Goal: Communication & Community: Ask a question

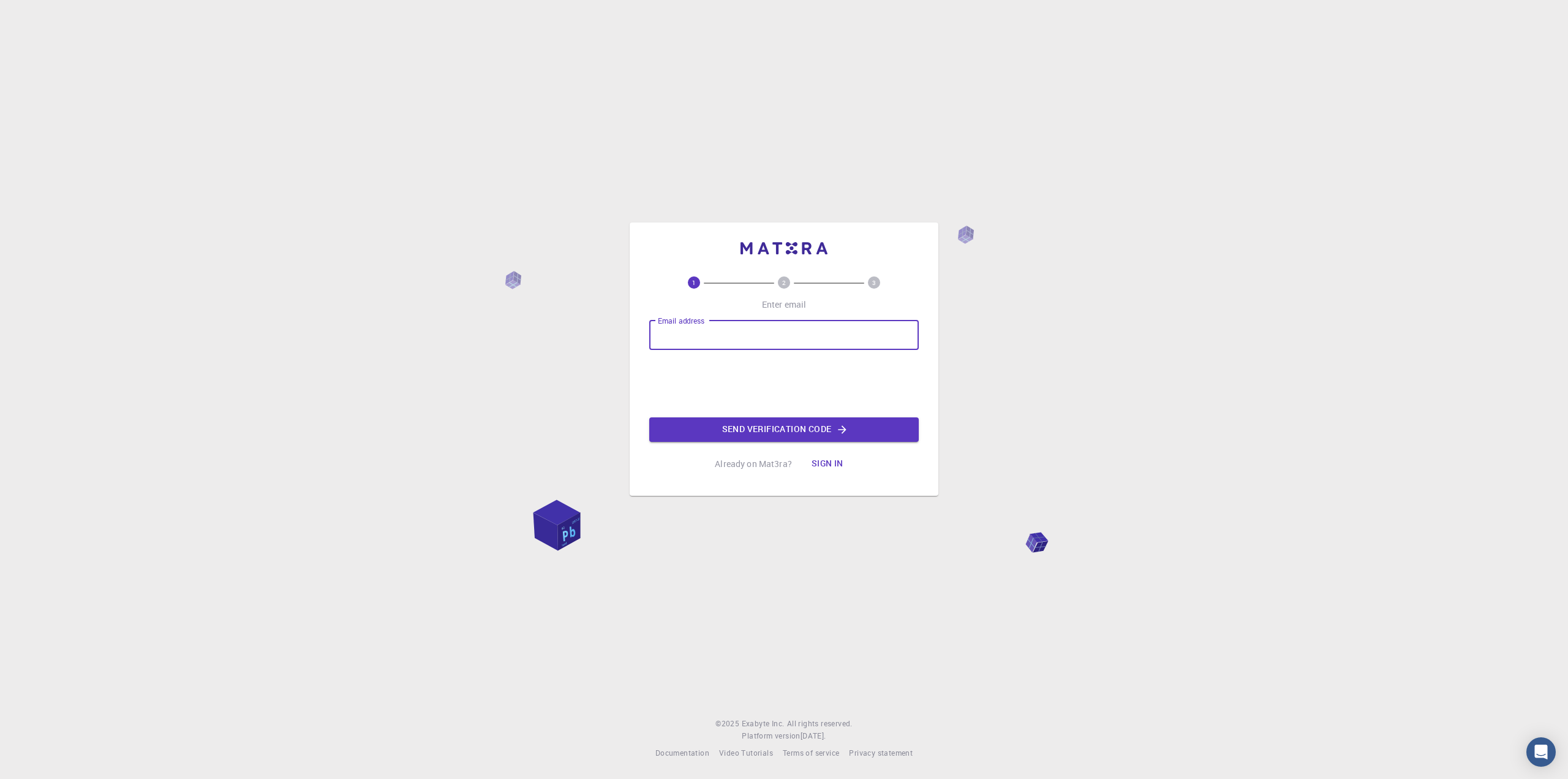
click at [785, 325] on input "Email address" at bounding box center [784, 335] width 270 height 29
type input "[DOMAIN_NAME]"
click at [784, 427] on button "Send verification code" at bounding box center [784, 429] width 270 height 24
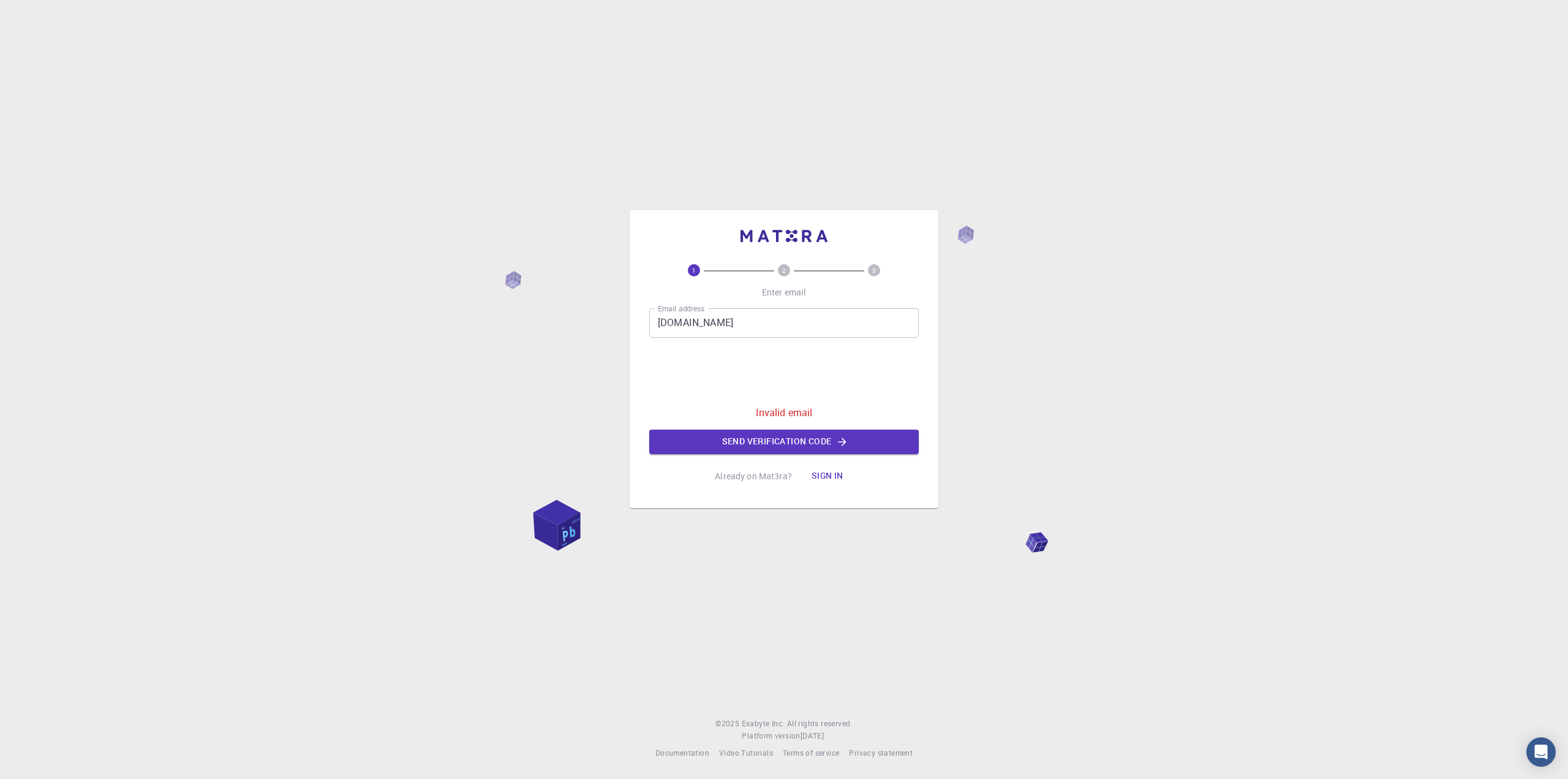
click at [834, 470] on button "Sign in" at bounding box center [827, 475] width 51 height 24
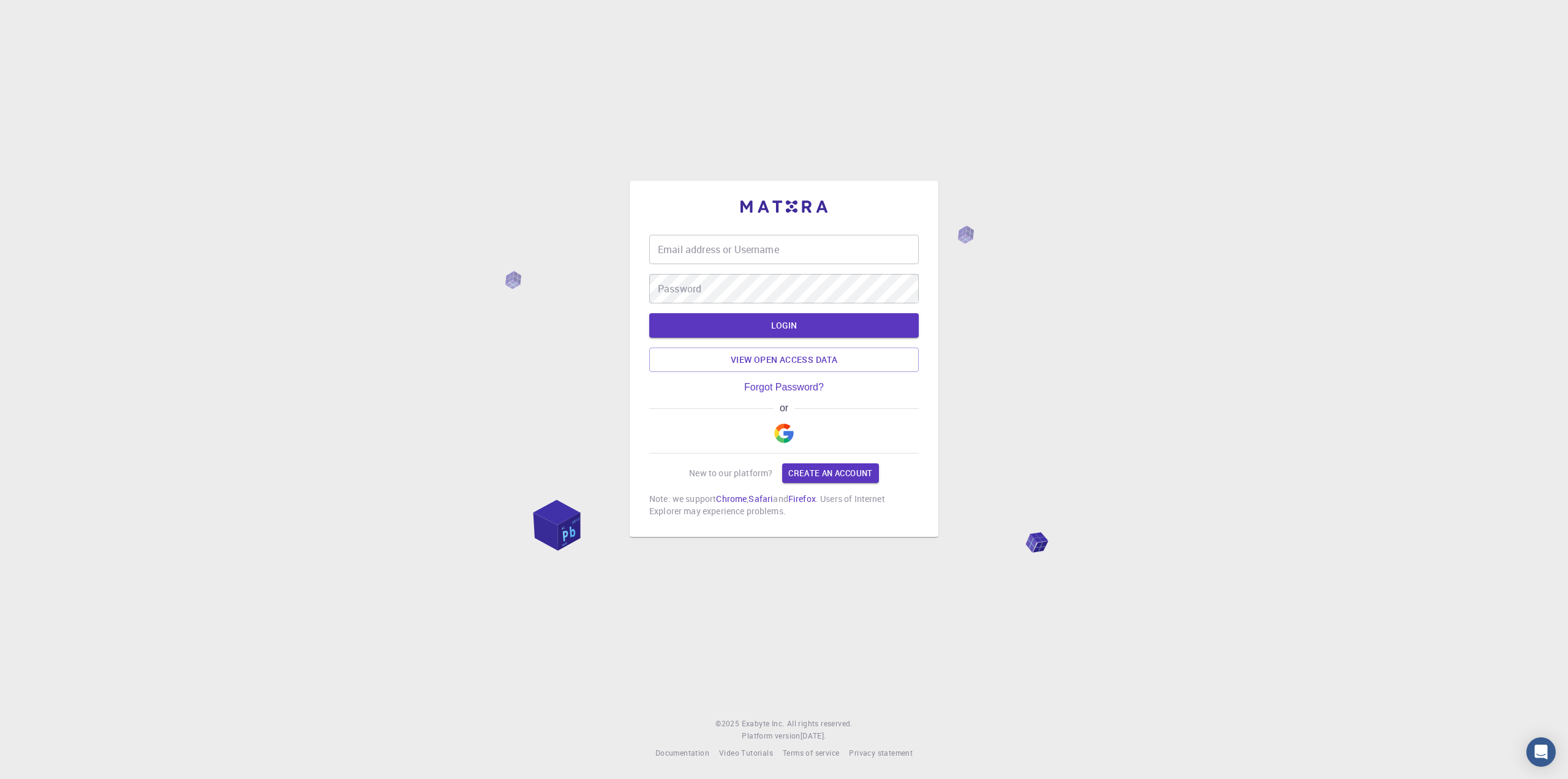
click at [713, 268] on div "Email address or Username Email address or Username Password Password" at bounding box center [784, 268] width 270 height 68
click at [713, 253] on input "Email address or Username" at bounding box center [784, 249] width 270 height 29
click at [845, 467] on link "Create an account" at bounding box center [830, 472] width 96 height 19
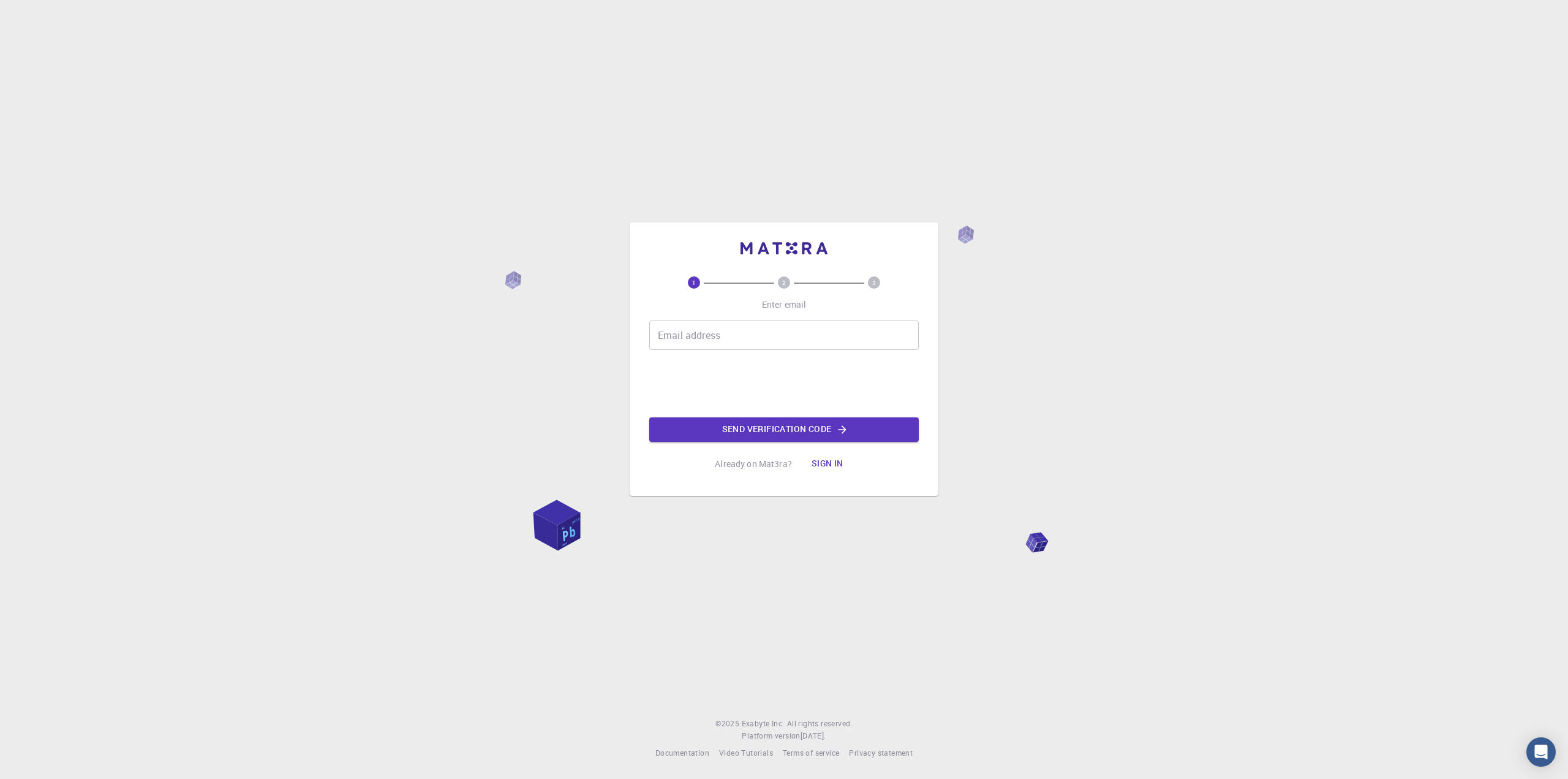
click at [734, 345] on input "Email address" at bounding box center [784, 335] width 270 height 29
click at [714, 330] on input "[DOMAIN_NAME]" at bounding box center [784, 335] width 270 height 29
type input "[EMAIL_ADDRESS][DOMAIN_NAME]"
click at [792, 442] on div "1 2 3 Enter email Email address [EMAIL_ADDRESS][DOMAIN_NAME] Email address 0cAF…" at bounding box center [784, 376] width 270 height 200
click at [791, 433] on button "Send verification code" at bounding box center [784, 429] width 270 height 24
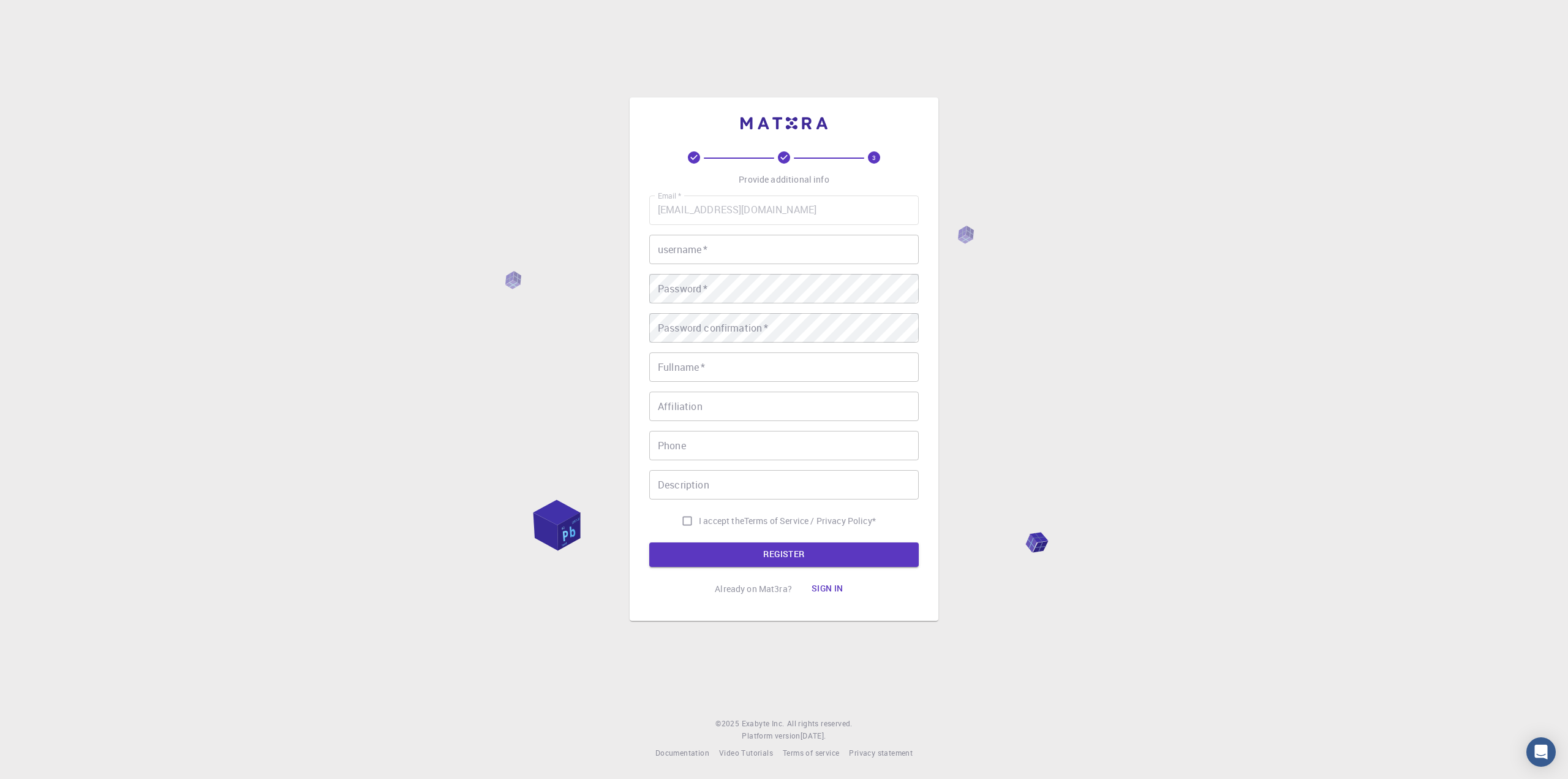
click at [805, 251] on input "username   *" at bounding box center [784, 249] width 270 height 29
type input "[PERSON_NAME]"
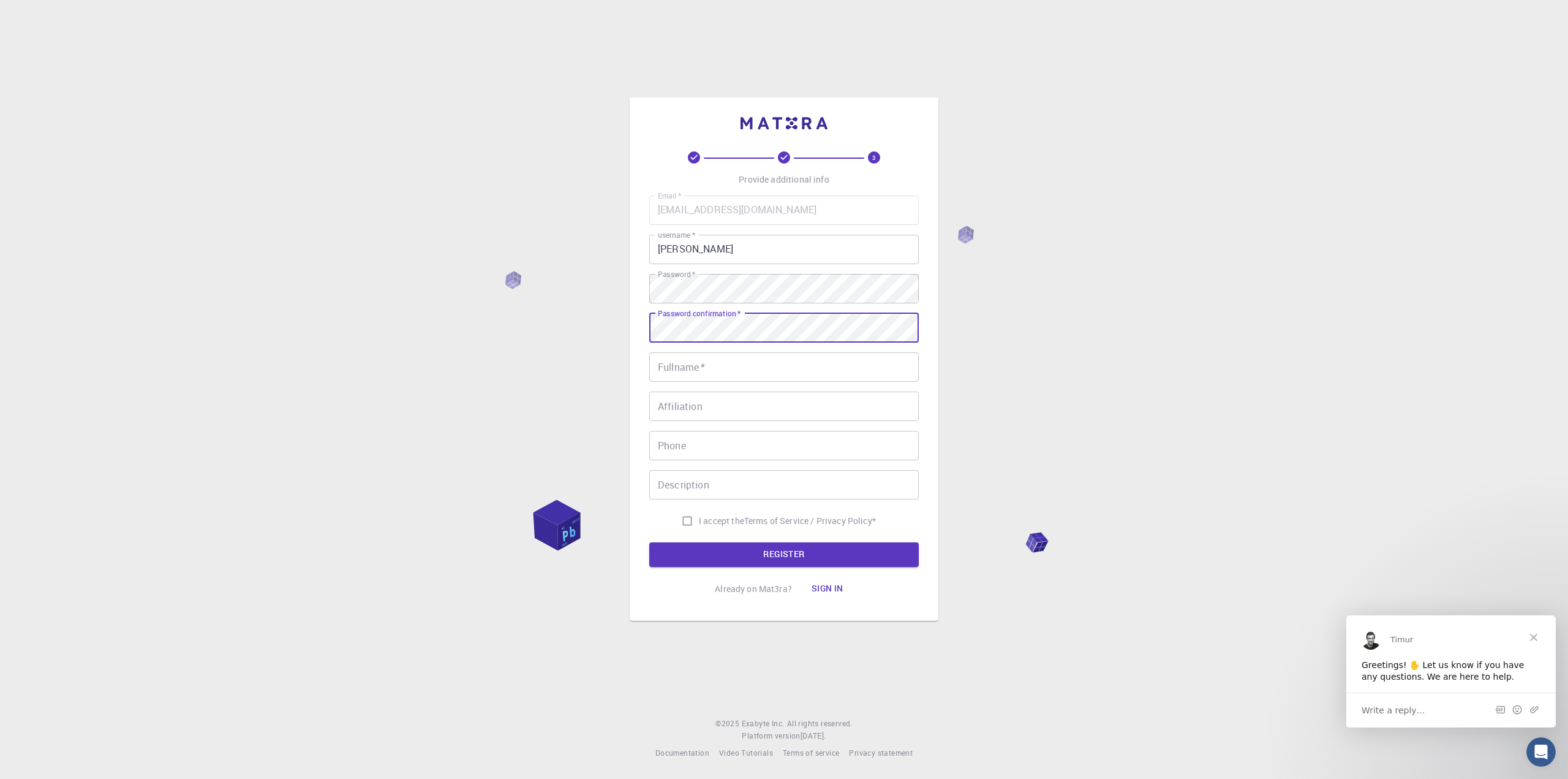
click at [708, 370] on input "Fullname   *" at bounding box center [784, 366] width 270 height 29
type input "[PERSON_NAME]"
click at [741, 550] on button "REGISTER" at bounding box center [784, 553] width 270 height 24
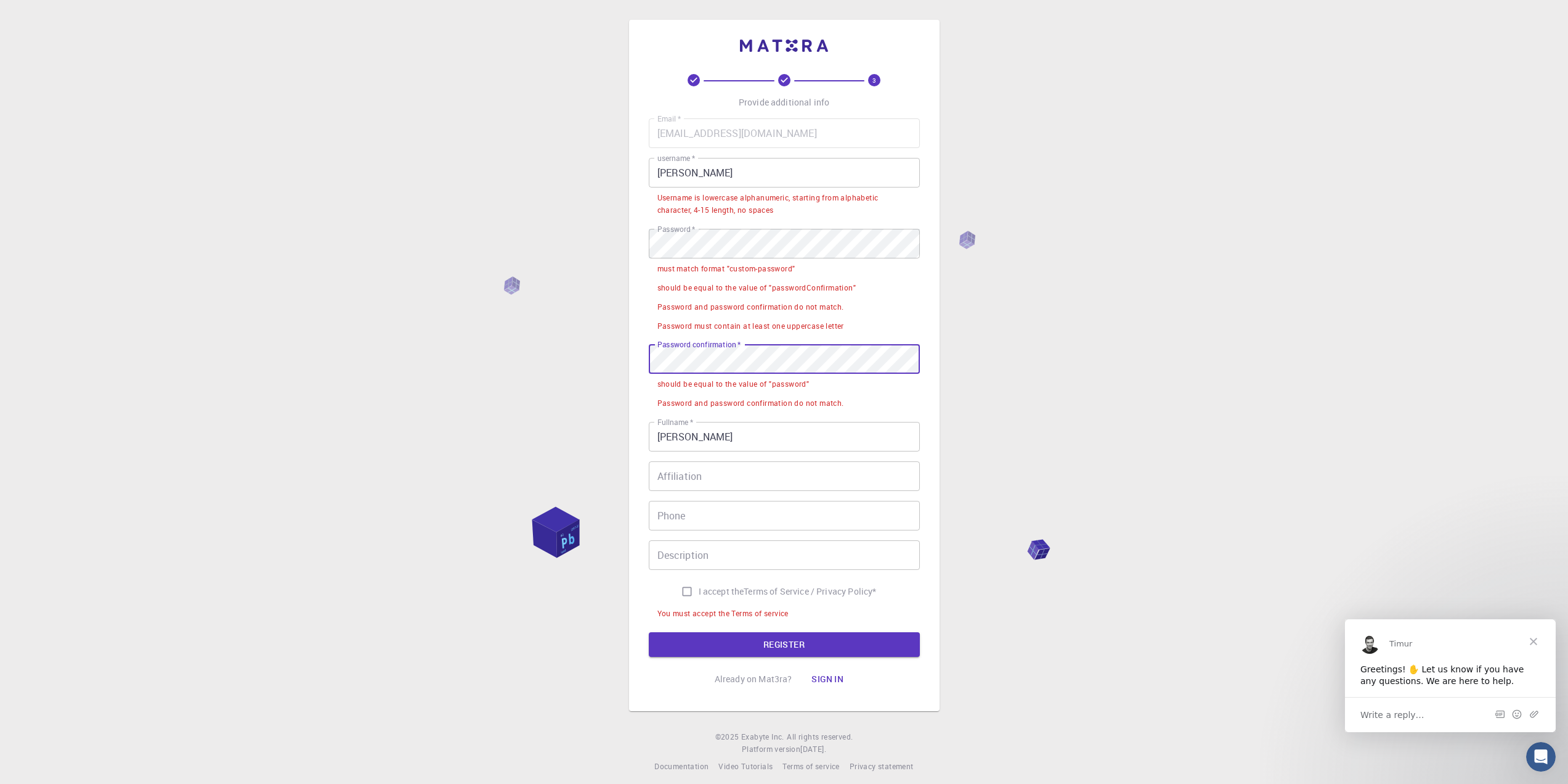
click at [567, 351] on div "3 Provide additional info Email   * [EMAIL_ADDRESS][DOMAIN_NAME] Email   * user…" at bounding box center [784, 396] width 1568 height 792
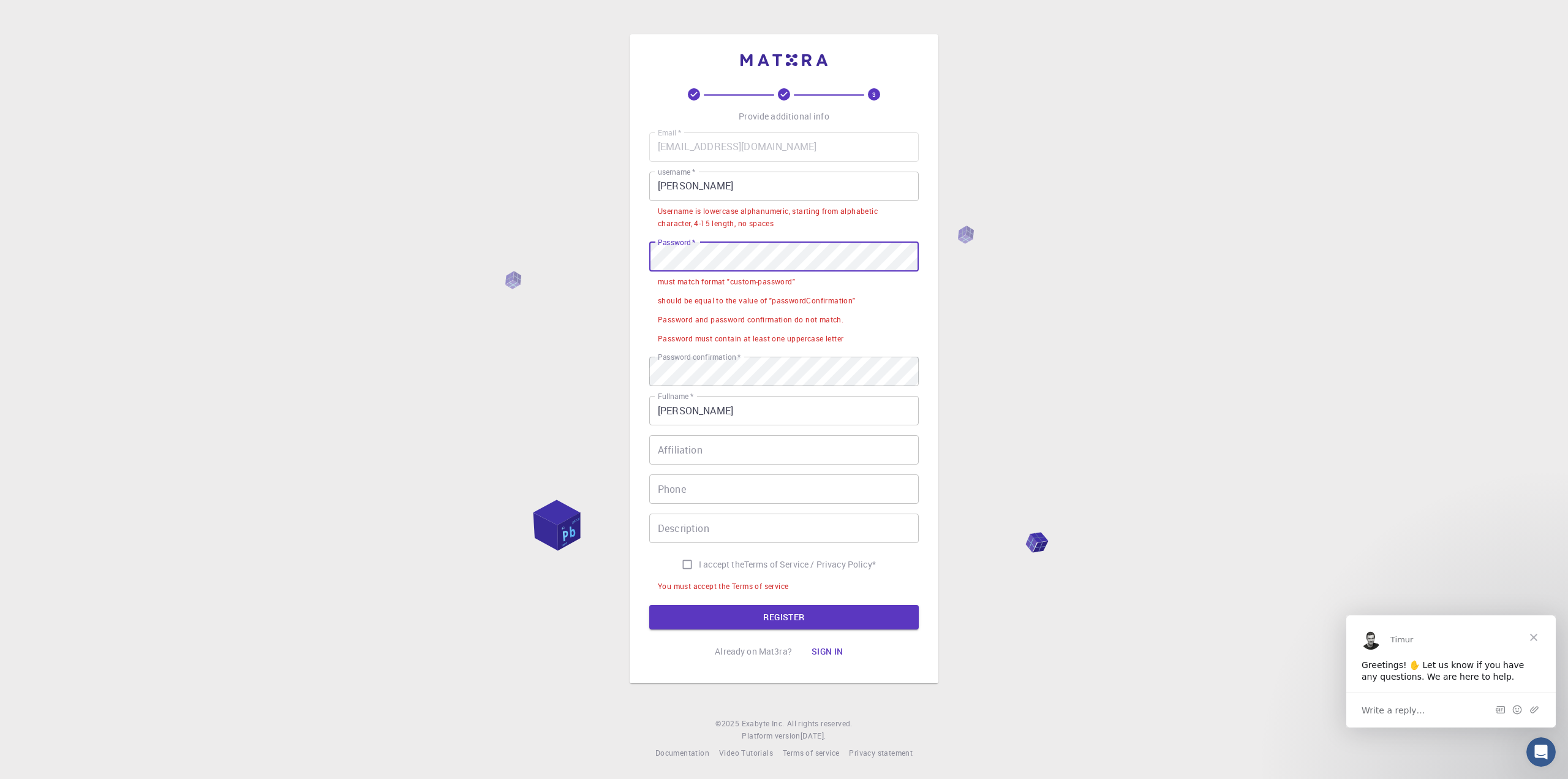
click at [541, 261] on div "3 Provide additional info Email   * [EMAIL_ADDRESS][DOMAIN_NAME] Email   * user…" at bounding box center [784, 390] width 1568 height 779
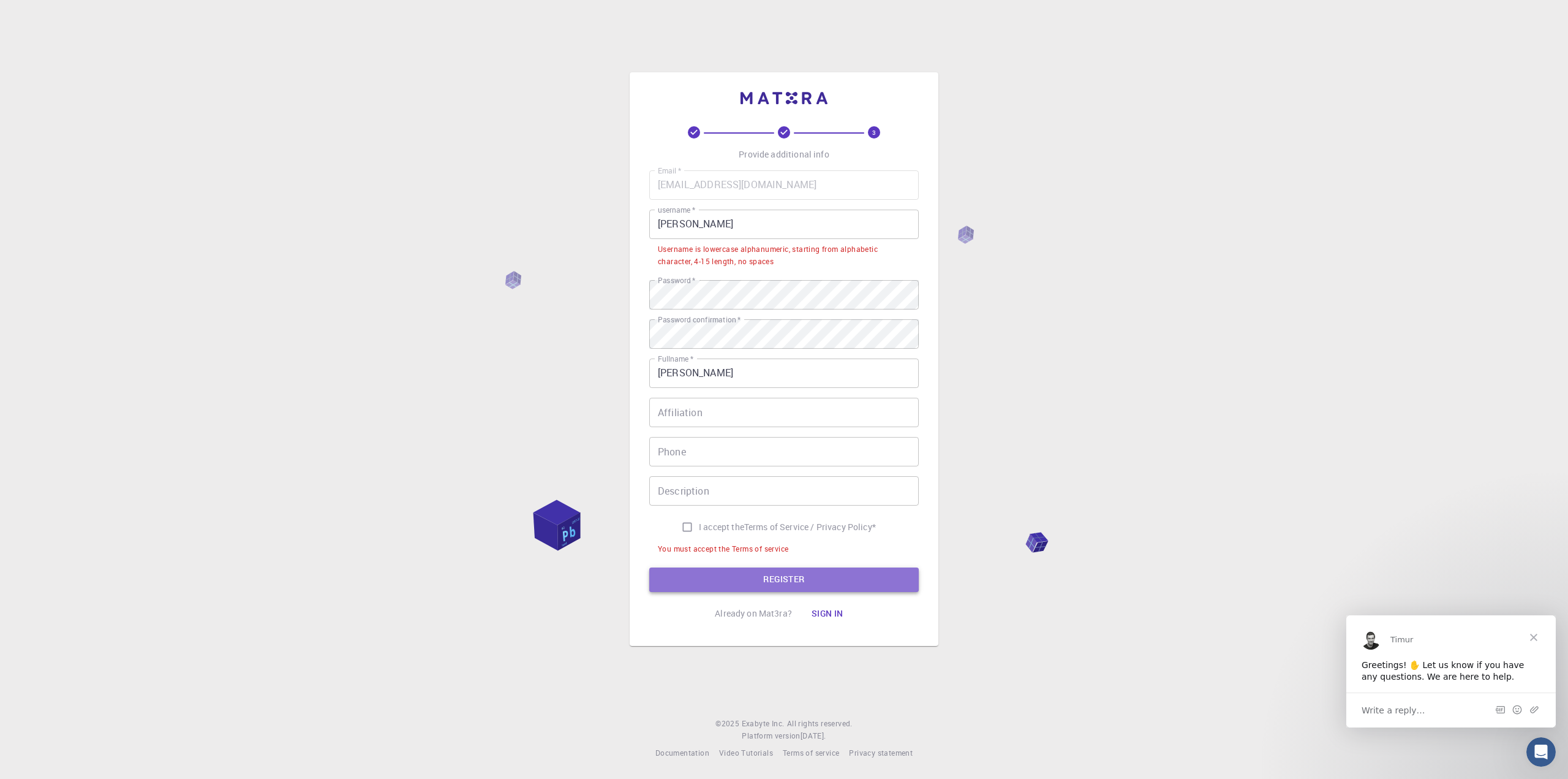
click at [879, 585] on button "REGISTER" at bounding box center [784, 578] width 270 height 24
click at [691, 524] on input "I accept the Terms of Service / Privacy Policy *" at bounding box center [687, 526] width 23 height 23
checkbox input "true"
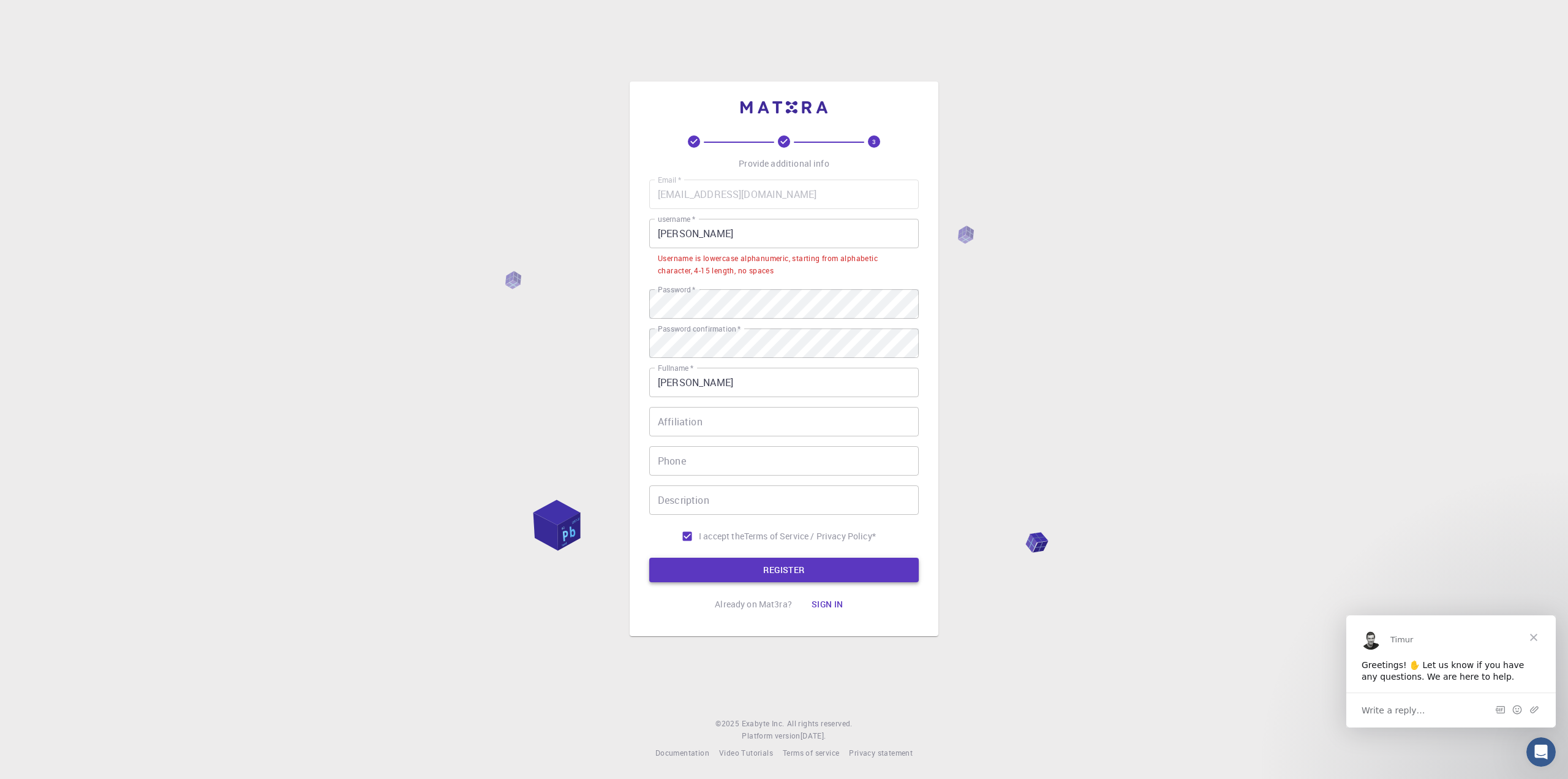
click at [739, 567] on button "REGISTER" at bounding box center [784, 569] width 270 height 24
click at [783, 577] on button "REGISTER" at bounding box center [784, 569] width 270 height 24
click at [700, 234] on input "[PERSON_NAME]" at bounding box center [784, 233] width 270 height 29
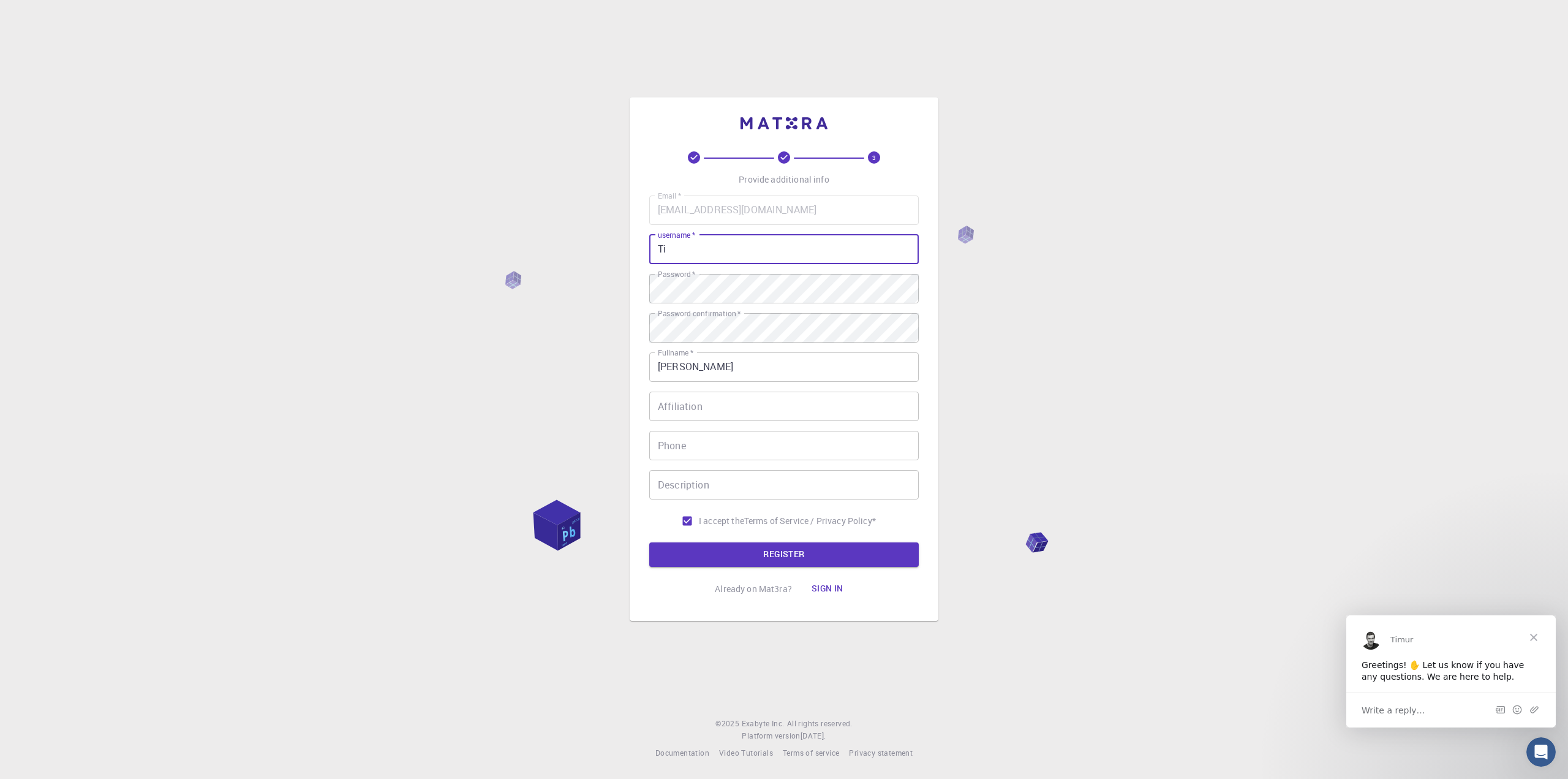
type input "T"
click at [809, 555] on button "REGISTER" at bounding box center [784, 553] width 270 height 24
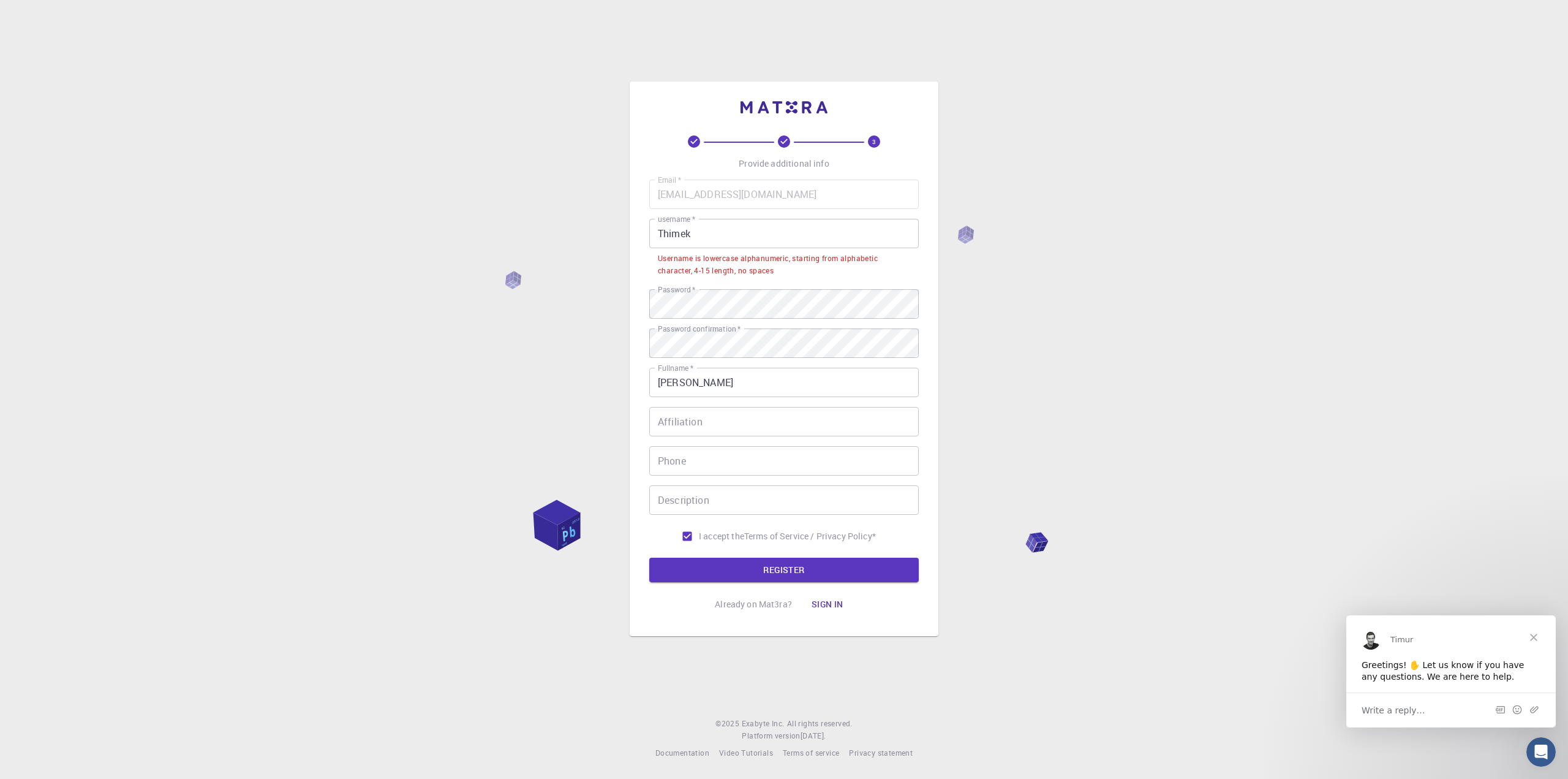
click at [723, 234] on input "Thimek" at bounding box center [784, 233] width 270 height 29
drag, startPoint x: 723, startPoint y: 234, endPoint x: 652, endPoint y: 233, distance: 71.0
click at [662, 233] on input "Thimek" at bounding box center [784, 233] width 270 height 29
click at [728, 228] on input "Thimek" at bounding box center [784, 233] width 270 height 29
drag, startPoint x: 710, startPoint y: 229, endPoint x: 589, endPoint y: 234, distance: 121.1
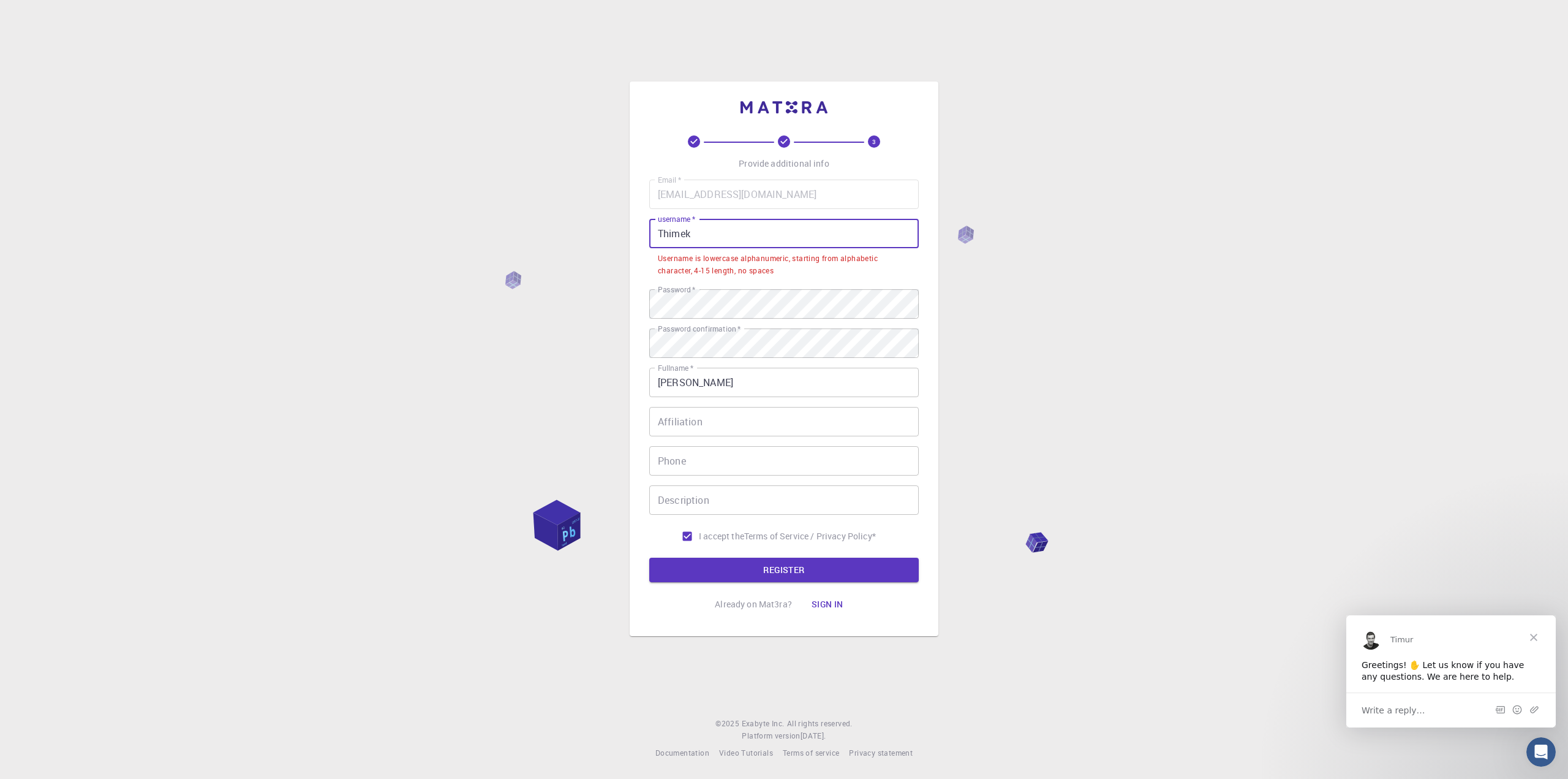
click at [590, 234] on div "3 Provide additional info Email   * [EMAIL_ADDRESS][DOMAIN_NAME] Email   * user…" at bounding box center [784, 390] width 1568 height 779
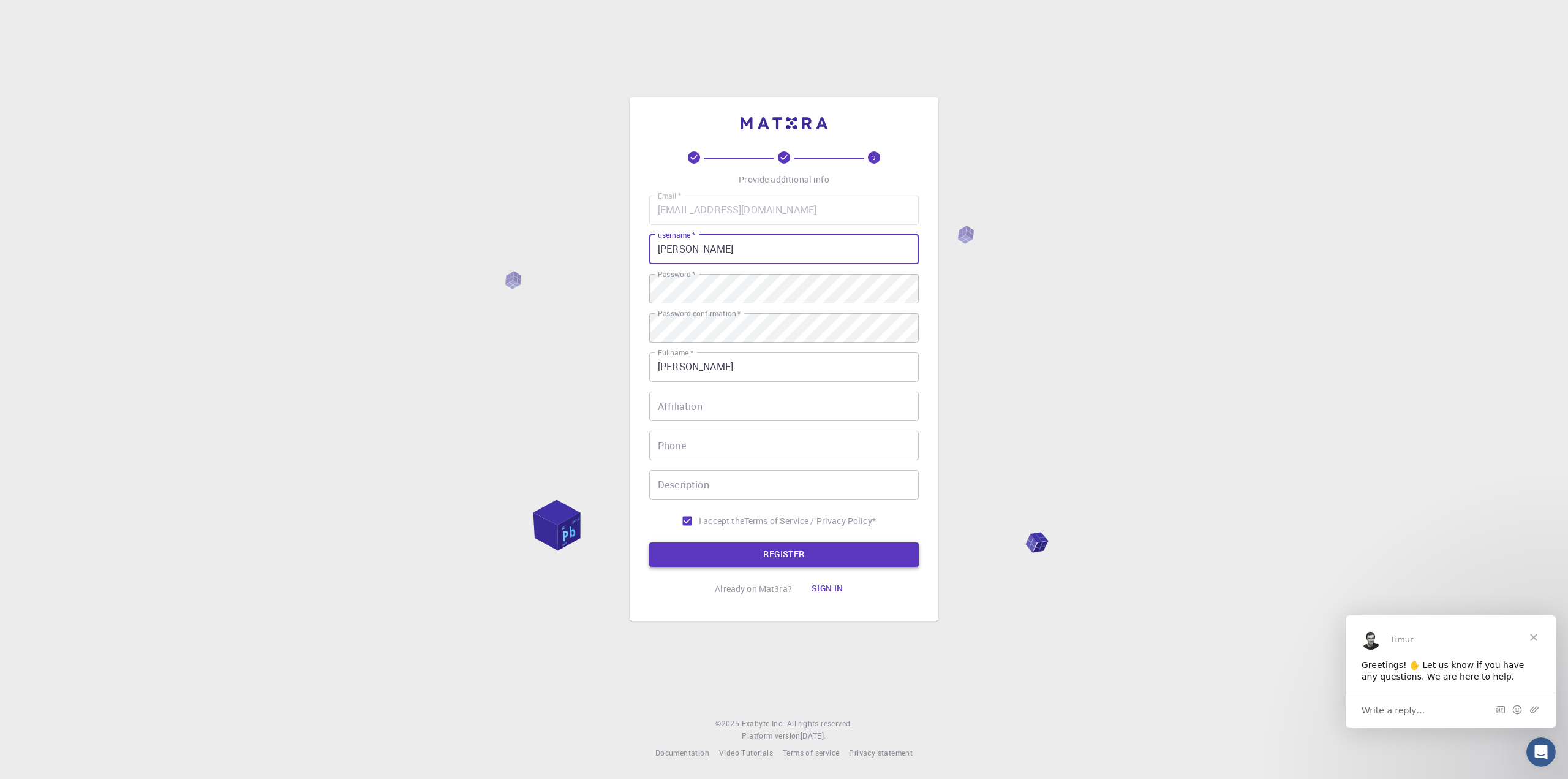
type input "[PERSON_NAME]"
click at [823, 562] on button "REGISTER" at bounding box center [784, 553] width 270 height 24
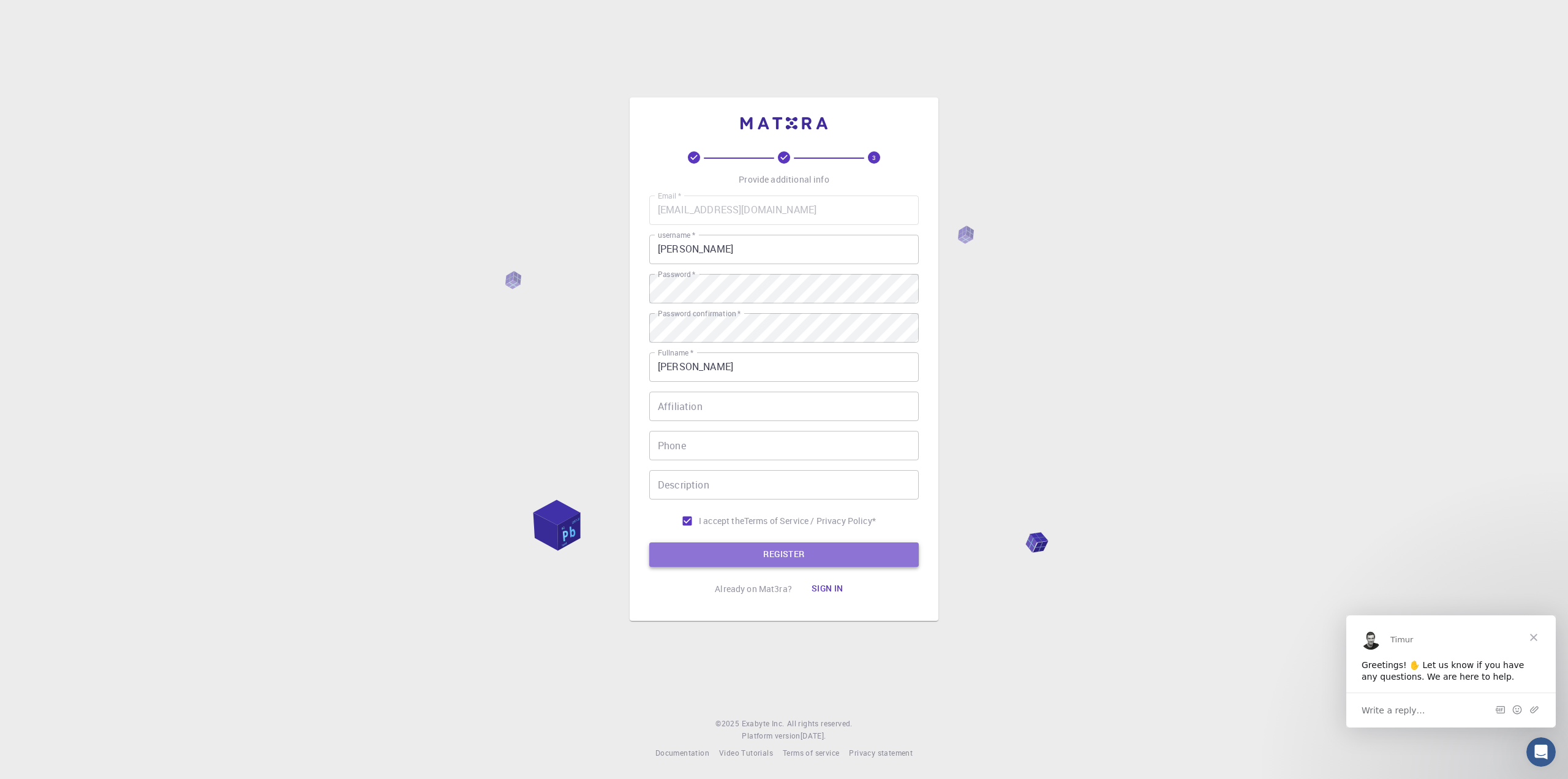
click at [809, 555] on button "REGISTER" at bounding box center [784, 553] width 270 height 24
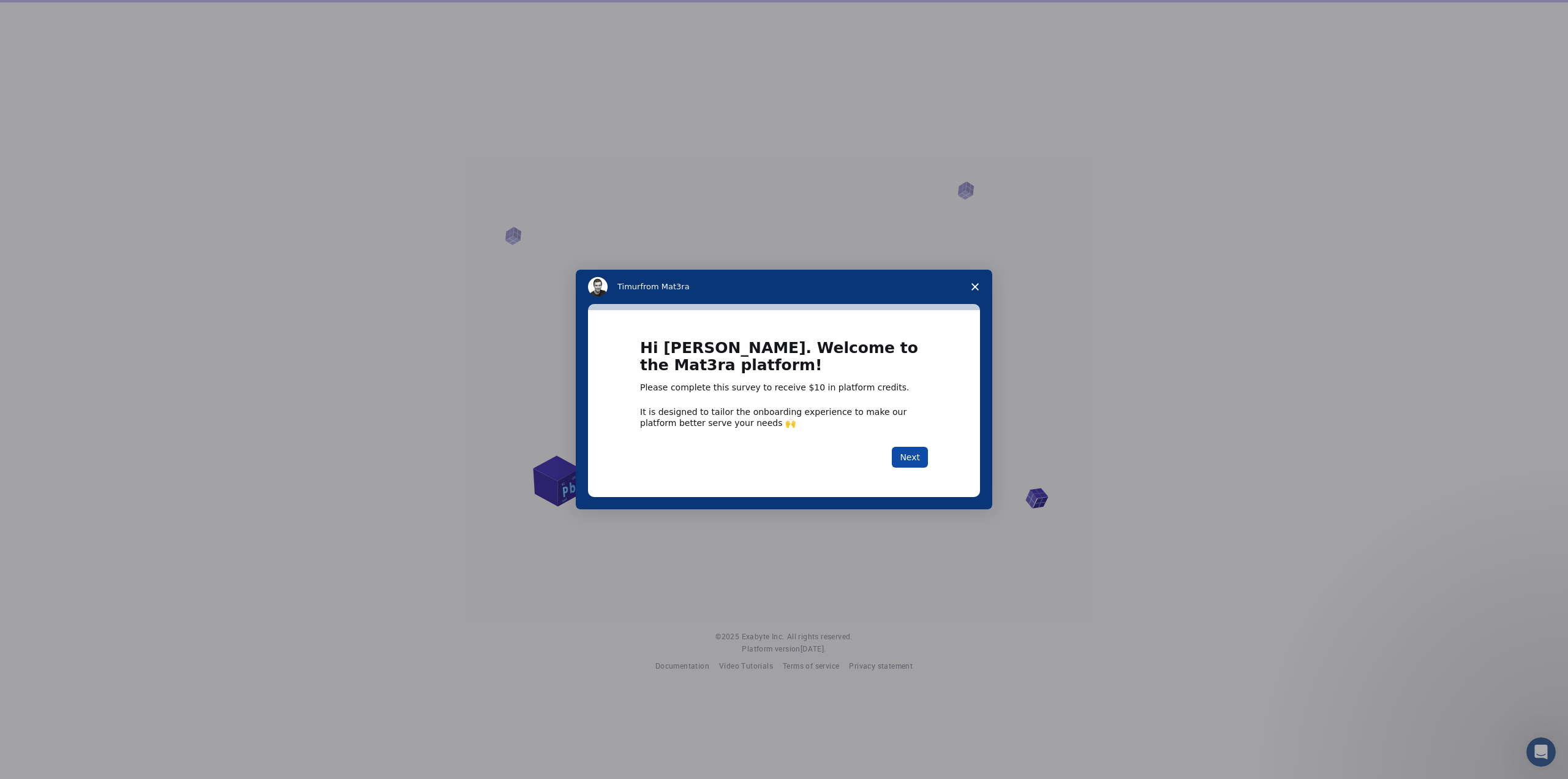
click at [904, 457] on button "Next" at bounding box center [909, 457] width 36 height 21
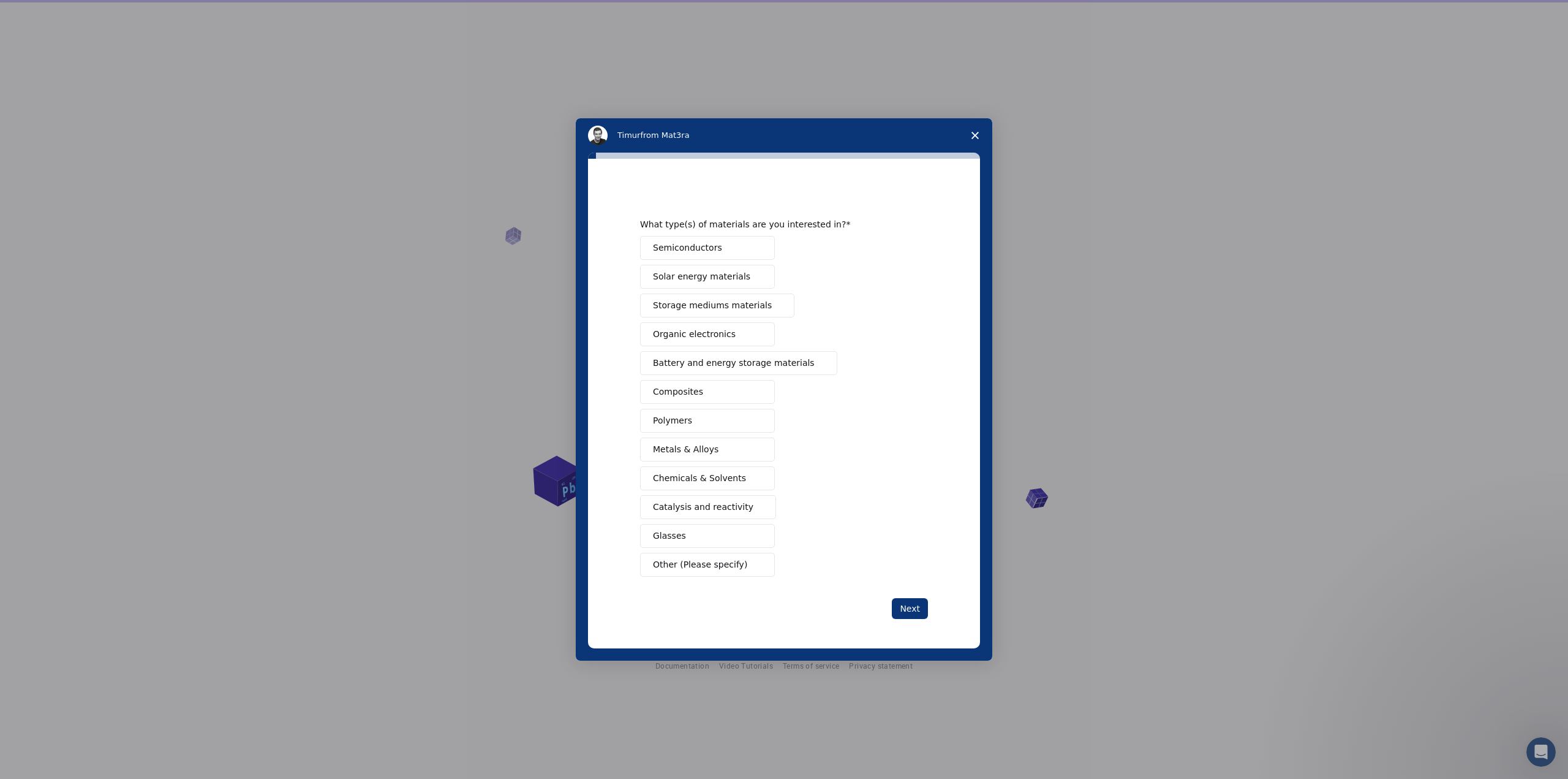
click at [976, 135] on polygon "Close survey" at bounding box center [975, 136] width 8 height 8
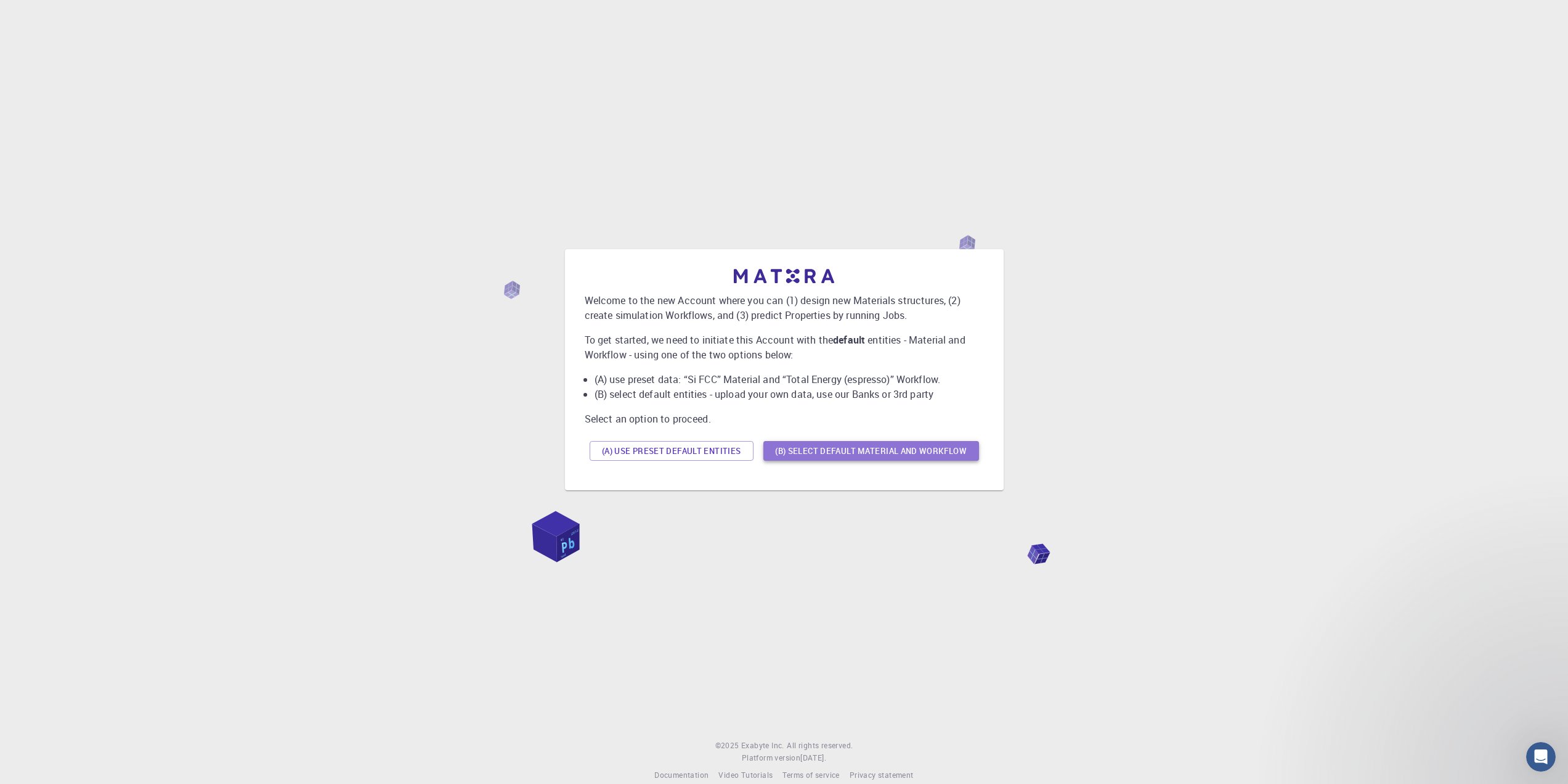
click at [916, 452] on button "(B) Select default material and workflow" at bounding box center [871, 450] width 215 height 19
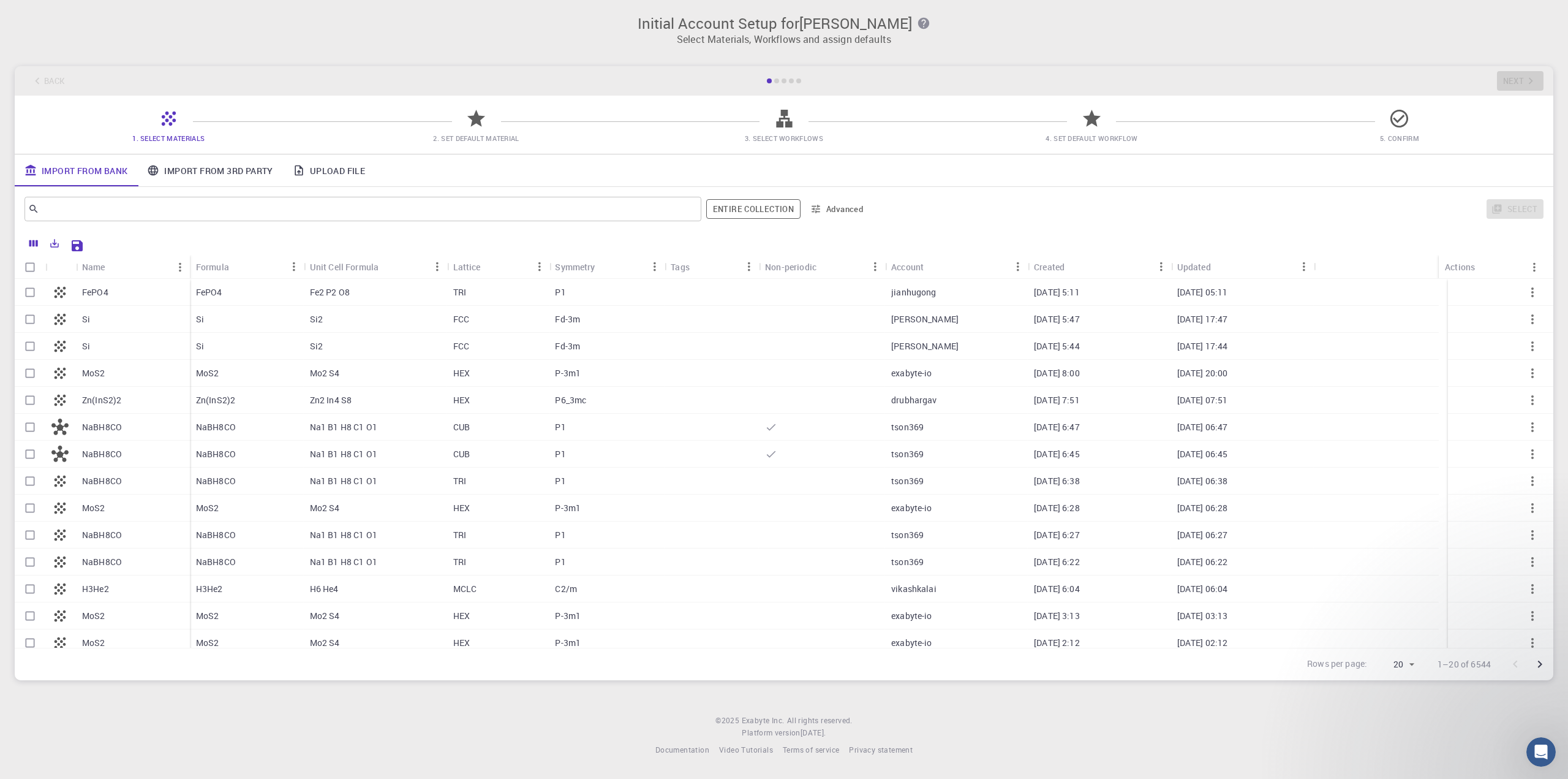
click at [790, 80] on div at bounding box center [790, 80] width 5 height 5
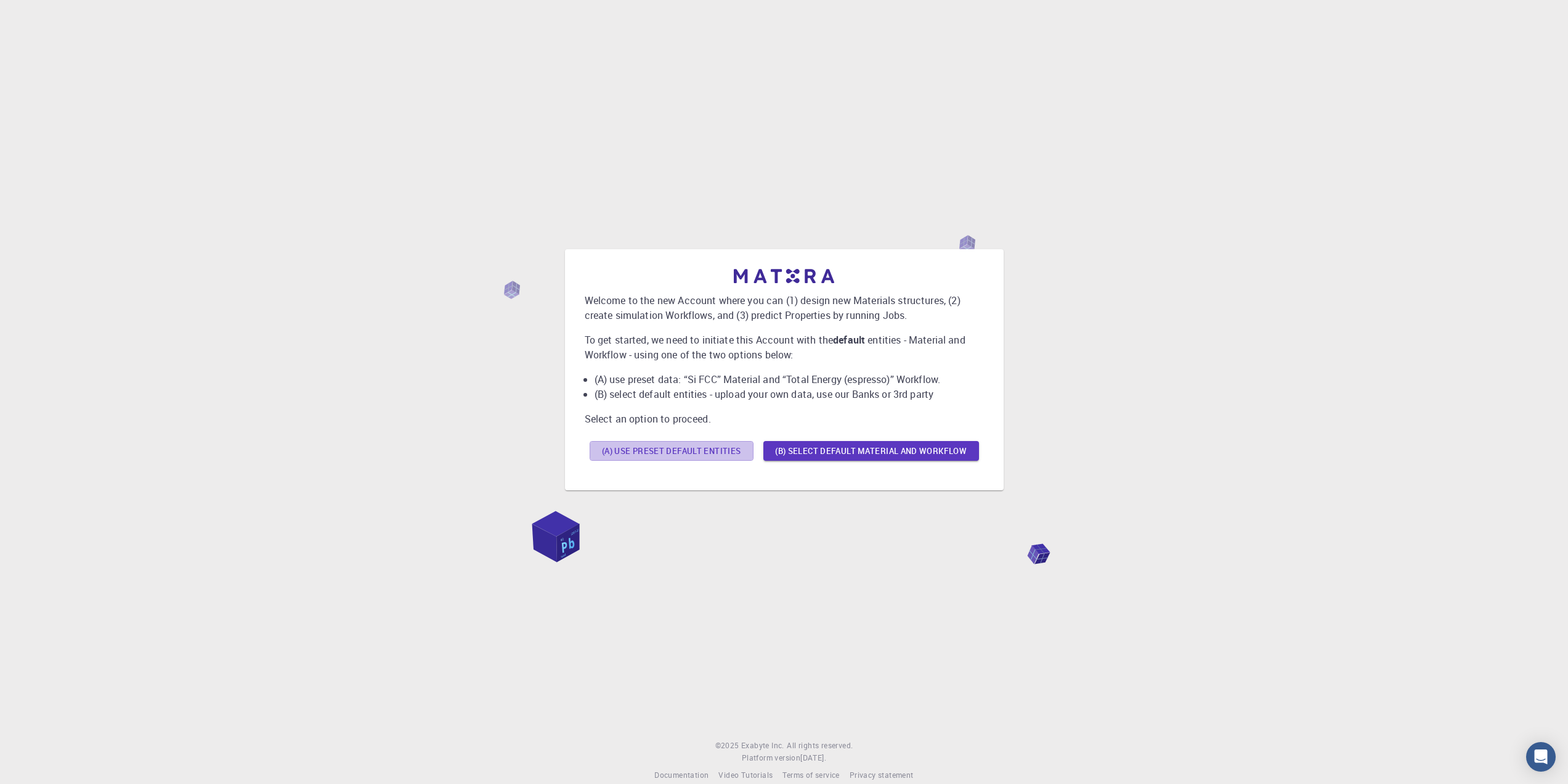
click at [659, 441] on button "(A) Use preset default entities" at bounding box center [671, 450] width 164 height 19
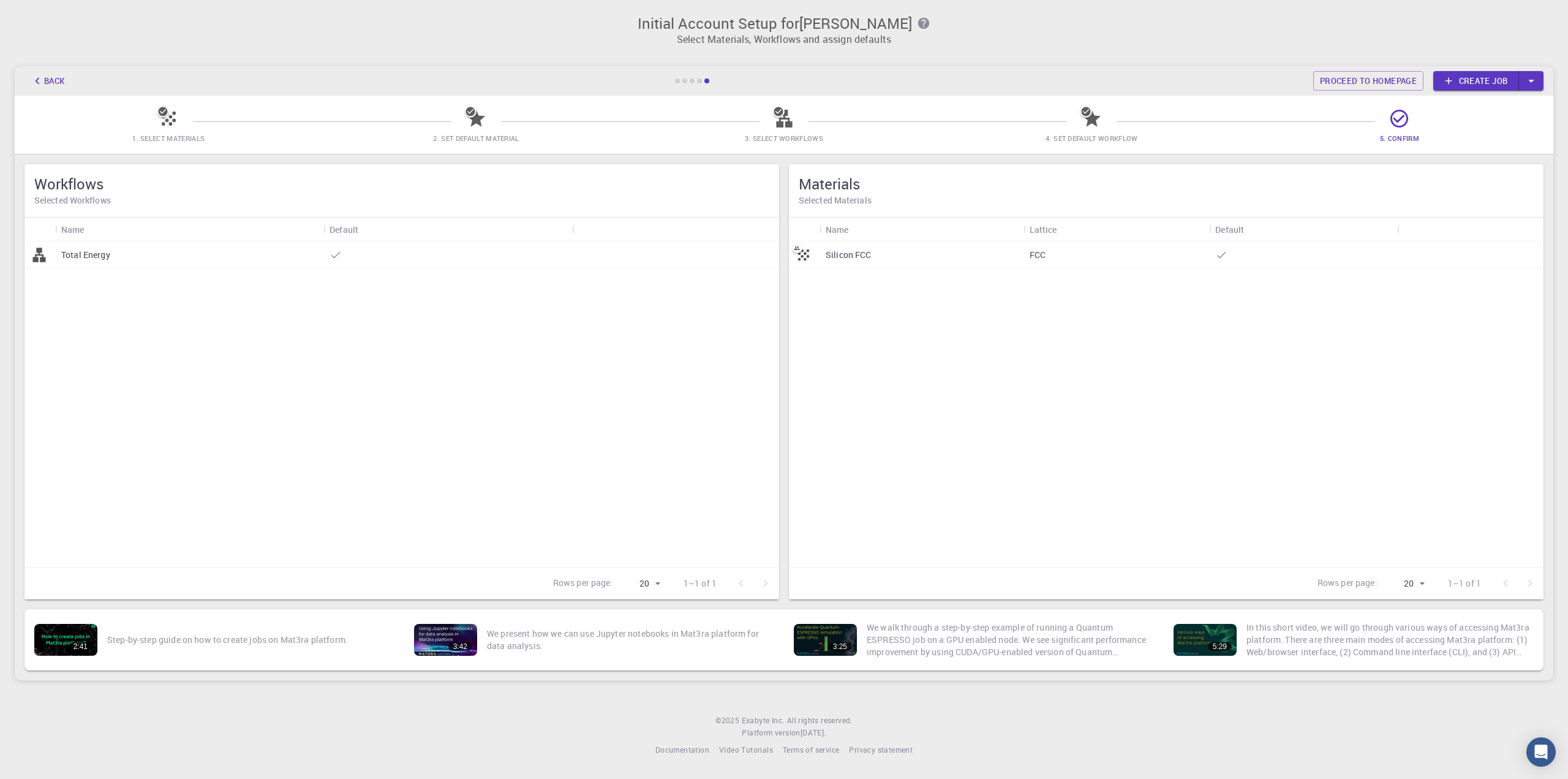
click at [43, 79] on icon "button" at bounding box center [38, 81] width 13 height 13
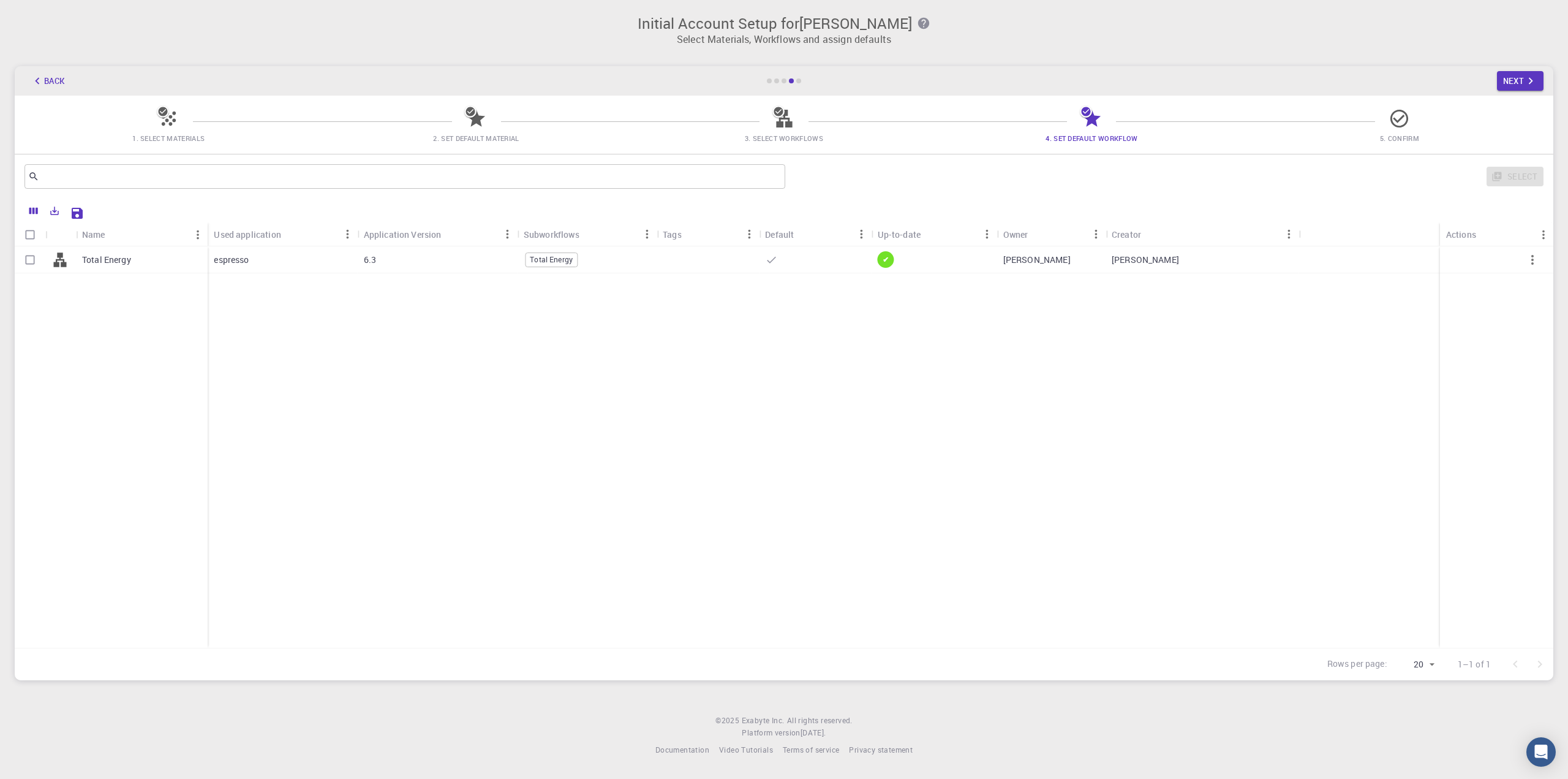
click at [67, 82] on button "Back" at bounding box center [47, 81] width 46 height 19
click at [46, 85] on button "Back" at bounding box center [47, 81] width 46 height 19
click at [1504, 75] on button "Next" at bounding box center [1520, 81] width 47 height 19
click at [1509, 79] on button "Next" at bounding box center [1520, 81] width 47 height 19
click at [1510, 79] on button "Next" at bounding box center [1520, 81] width 47 height 19
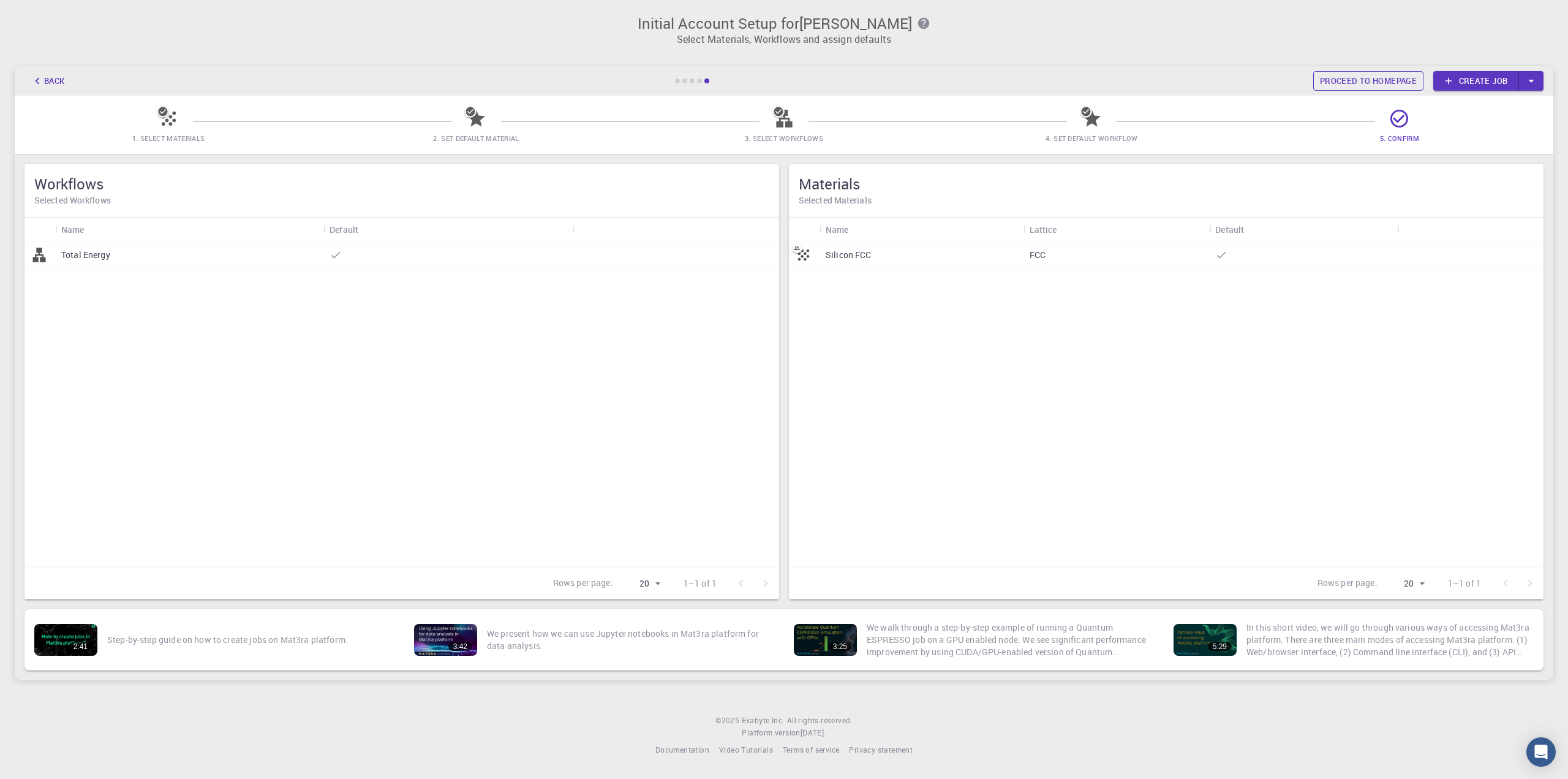
click at [1361, 88] on link "Proceed to homepage" at bounding box center [1368, 81] width 110 height 19
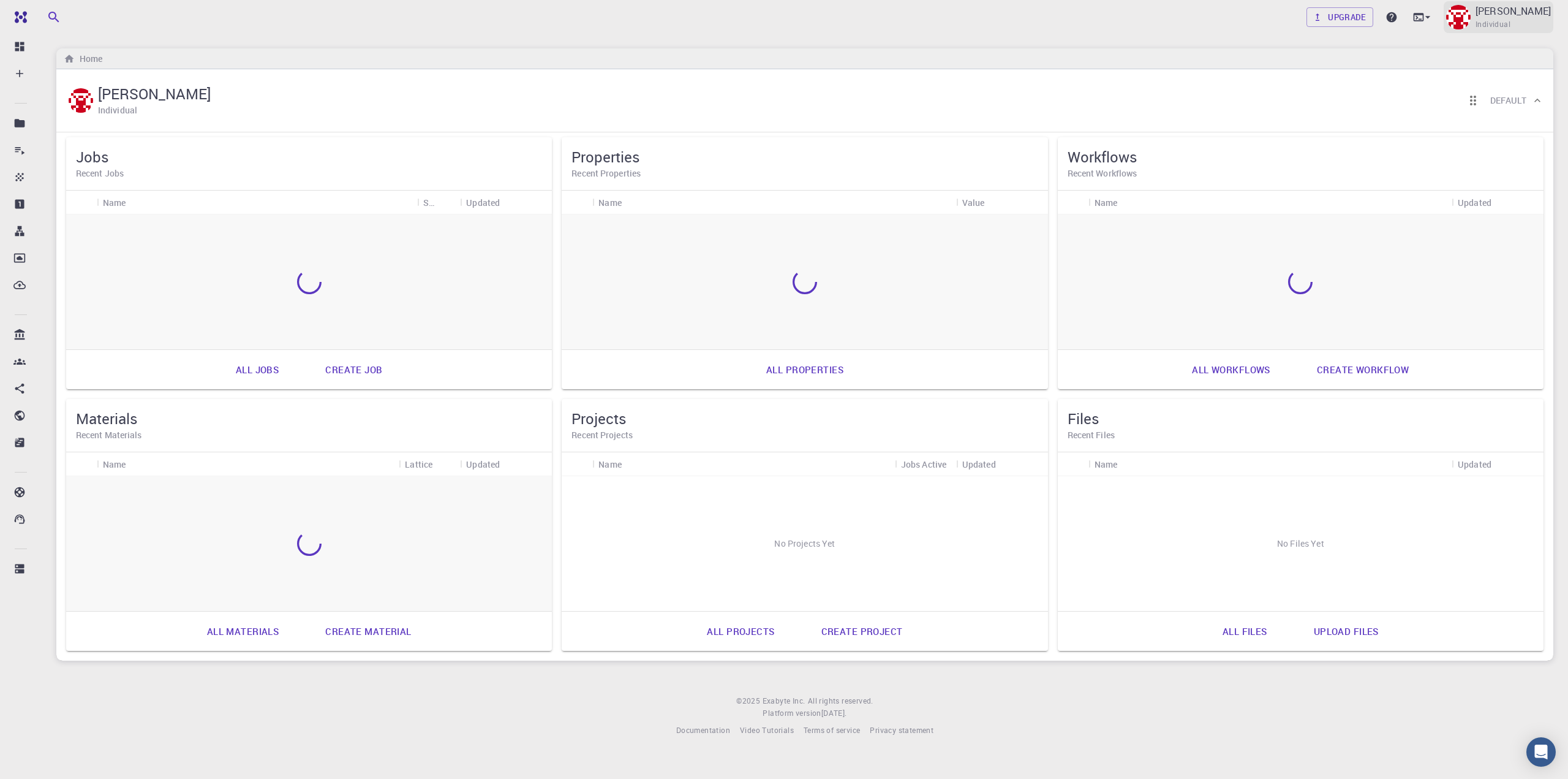
click at [1470, 24] on img at bounding box center [1457, 16] width 24 height 24
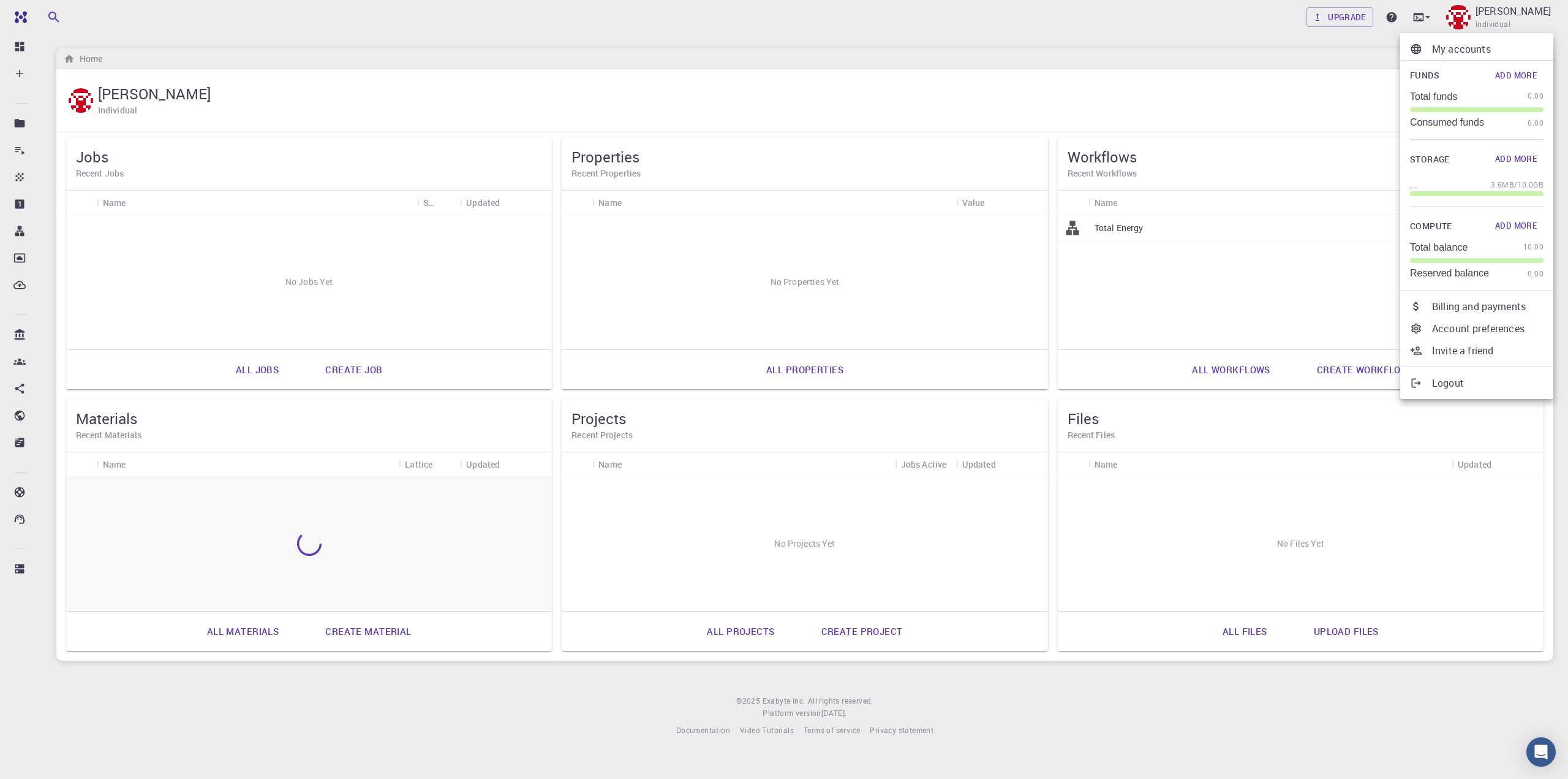
click at [1474, 327] on p "Account preferences" at bounding box center [1487, 328] width 112 height 14
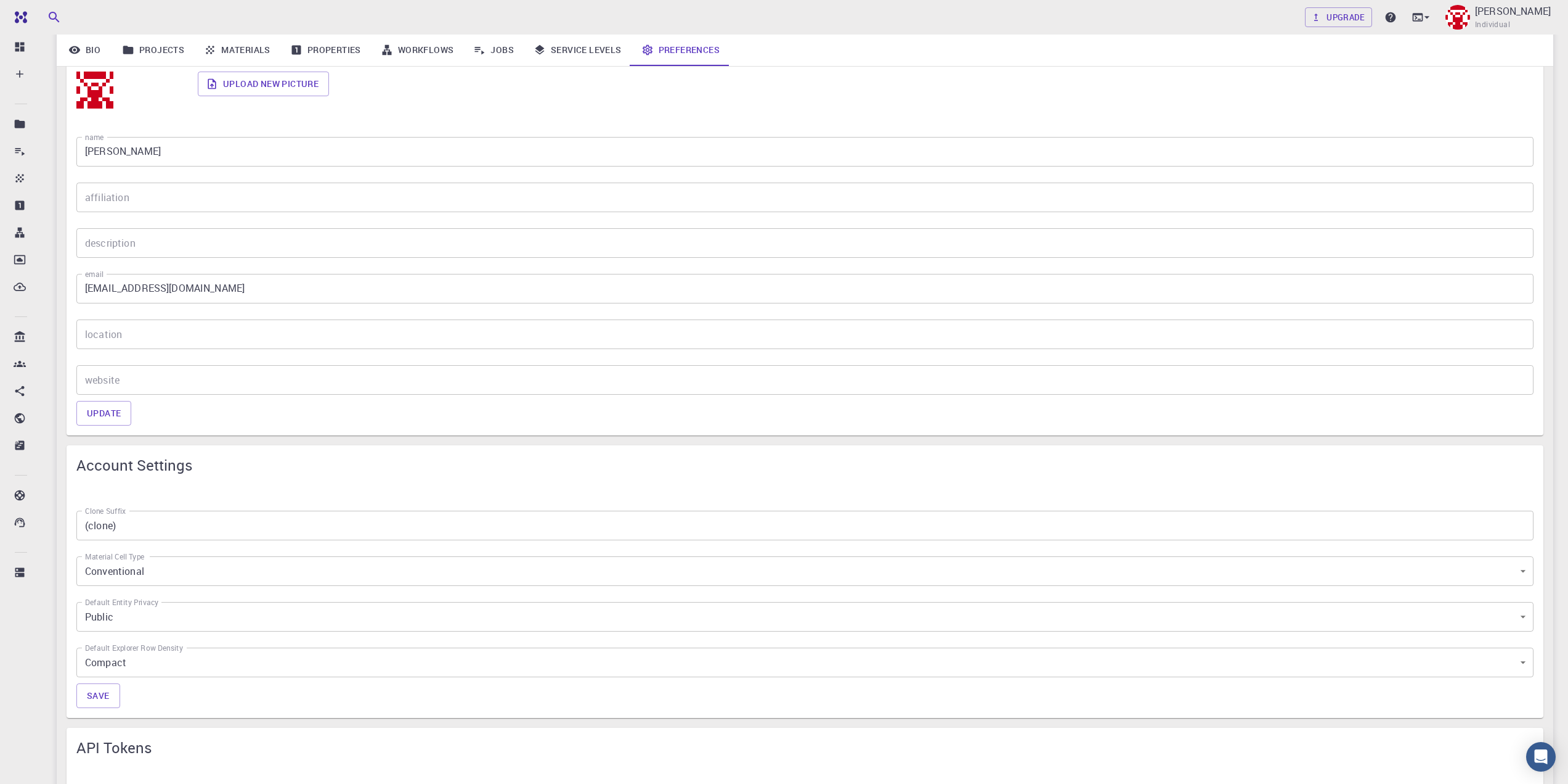
scroll to position [246, 0]
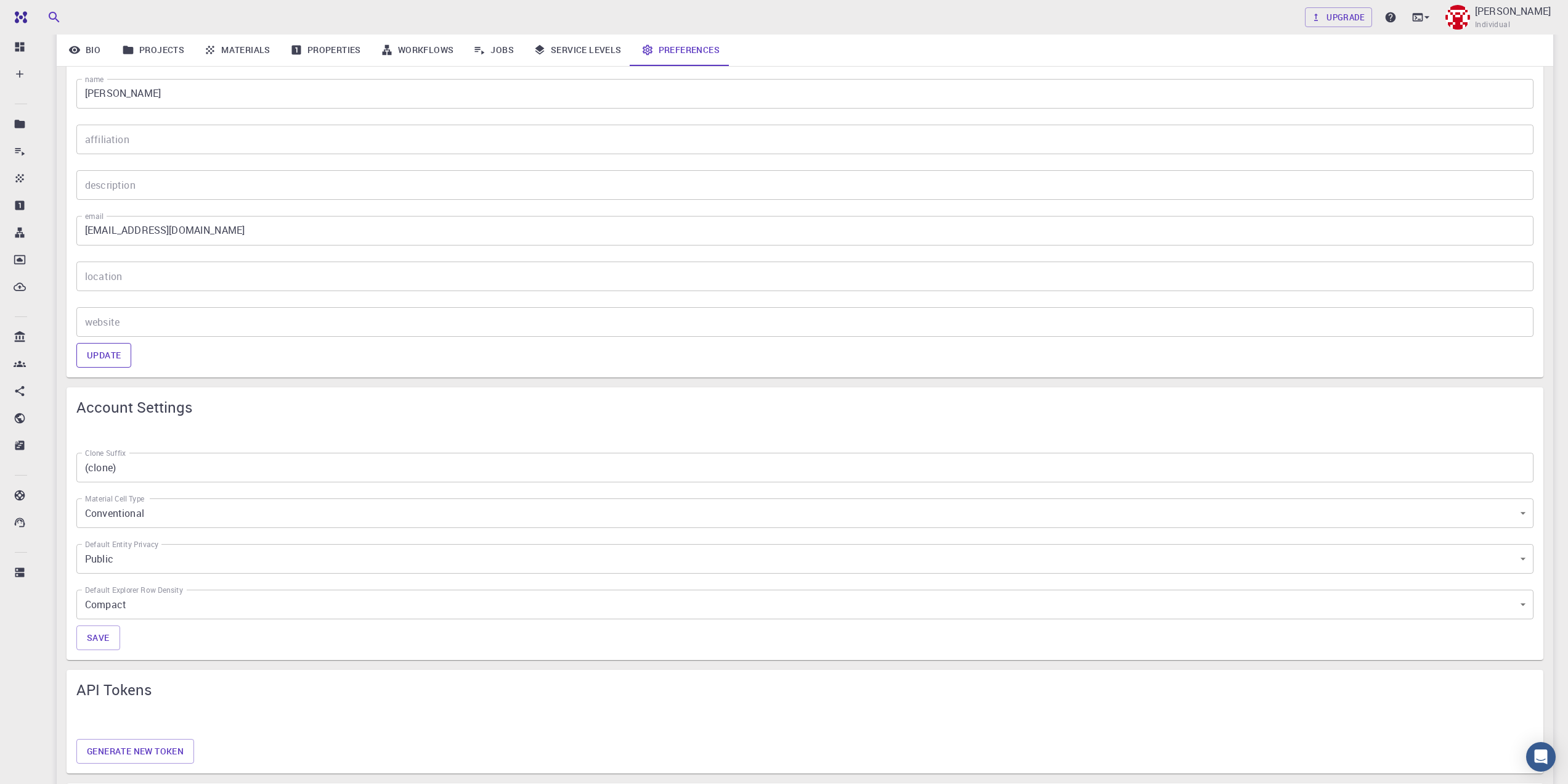
click at [99, 363] on button "Update" at bounding box center [104, 354] width 55 height 24
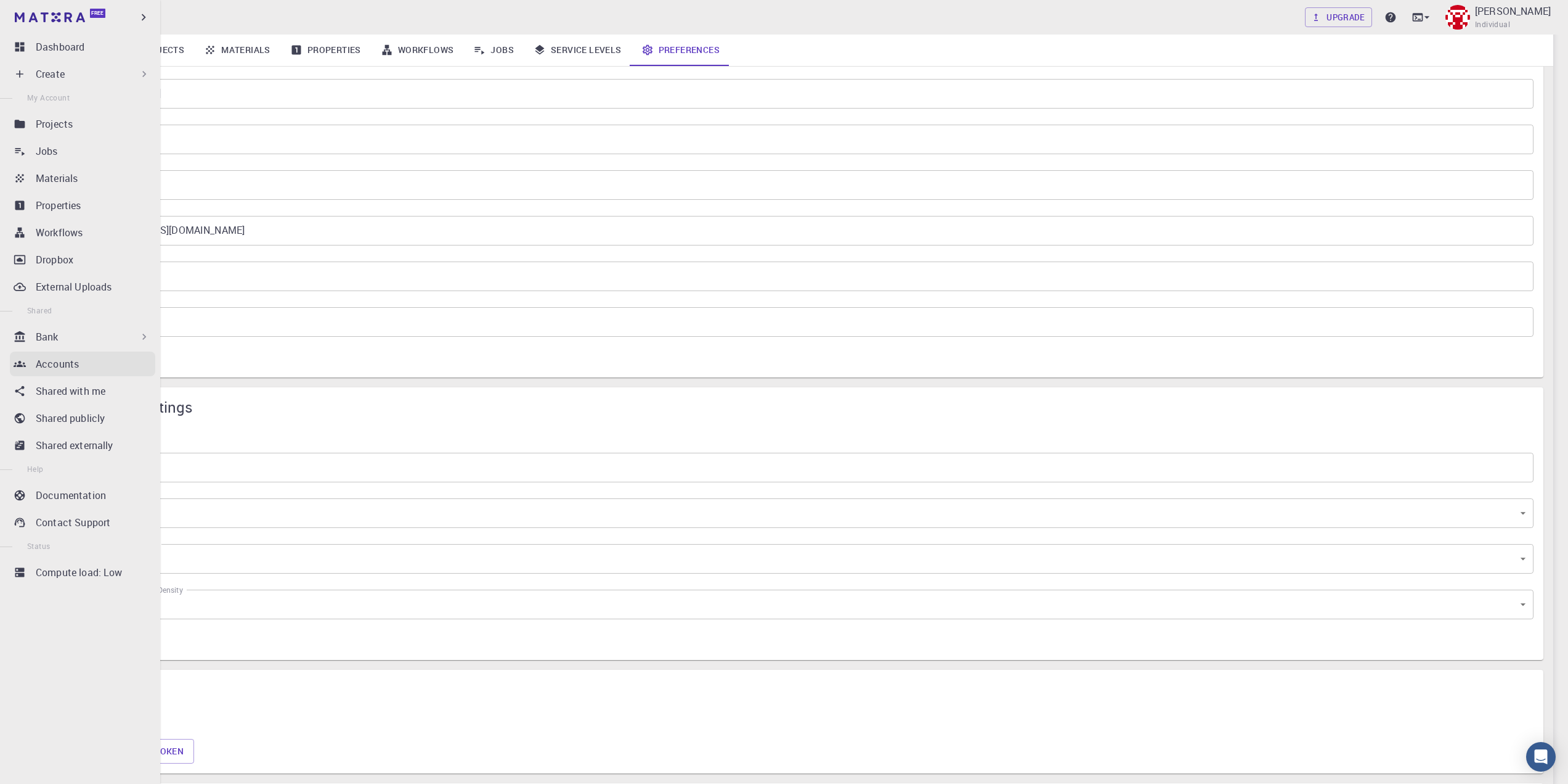
click at [63, 361] on p "Accounts" at bounding box center [57, 363] width 43 height 15
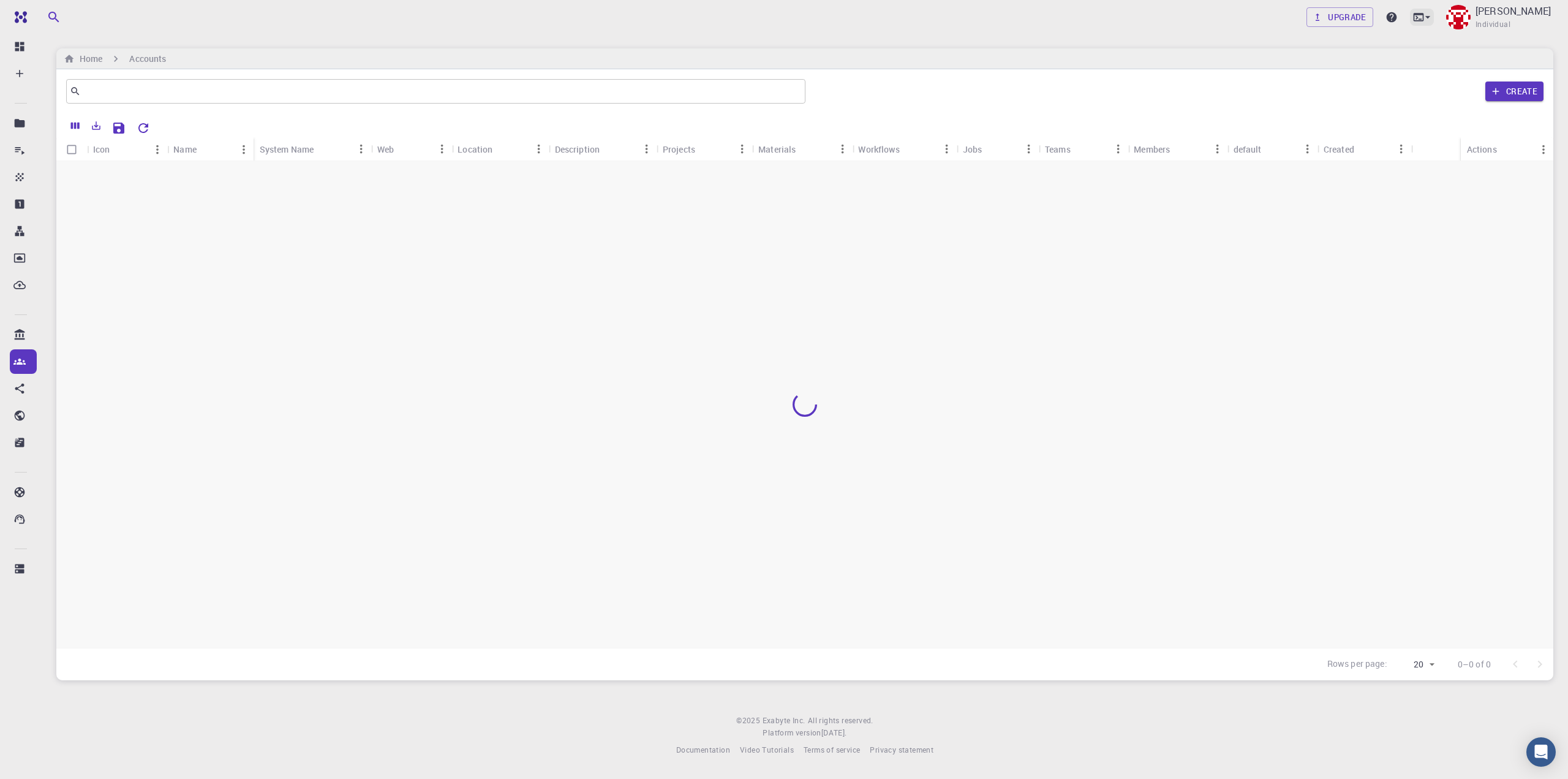
click at [1424, 15] on icon at bounding box center [1418, 16] width 13 height 13
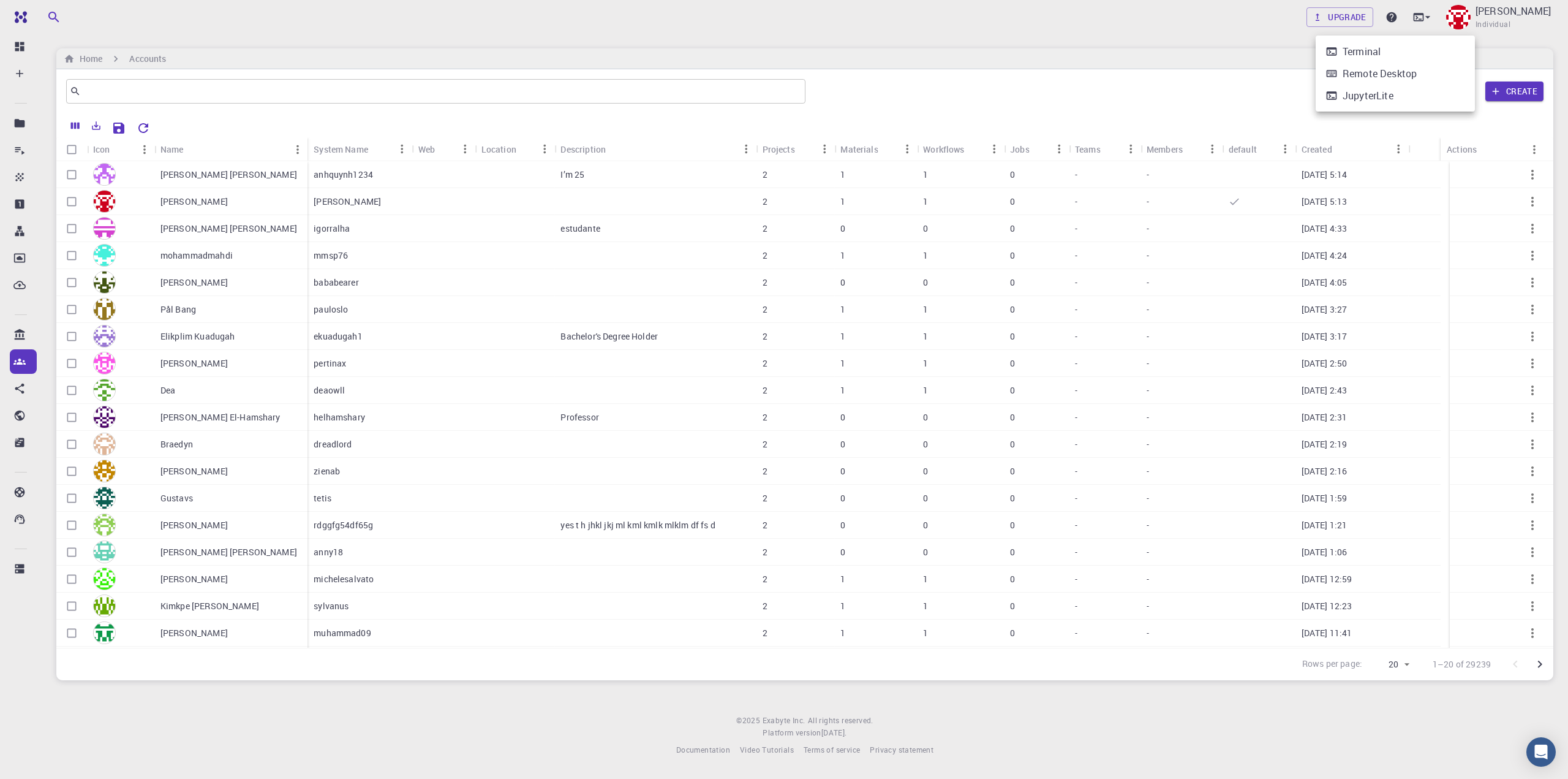
click at [1457, 13] on div at bounding box center [784, 390] width 1568 height 779
click at [1470, 23] on img at bounding box center [1457, 16] width 24 height 24
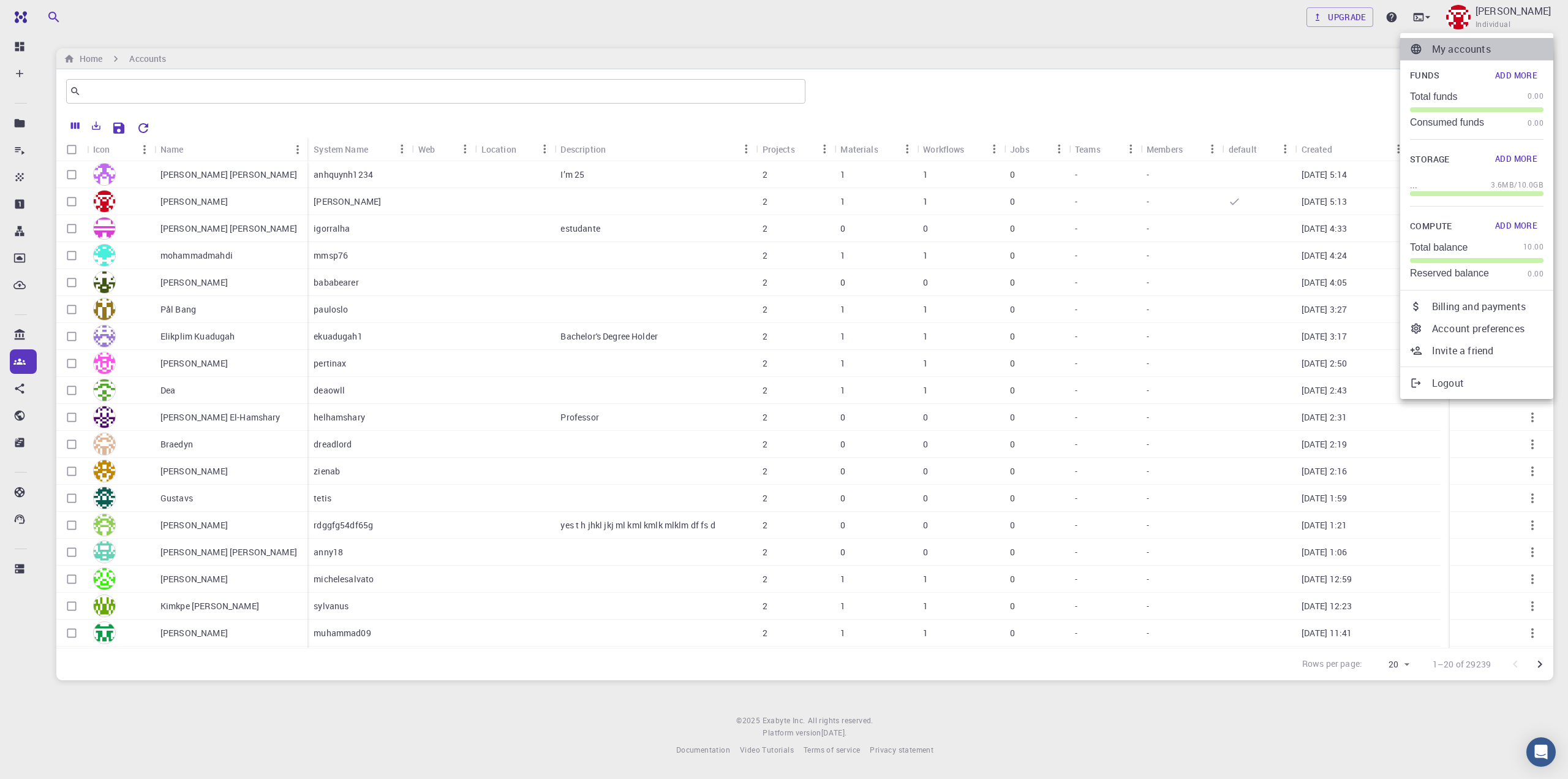
click at [1483, 51] on p "My accounts" at bounding box center [1487, 48] width 112 height 14
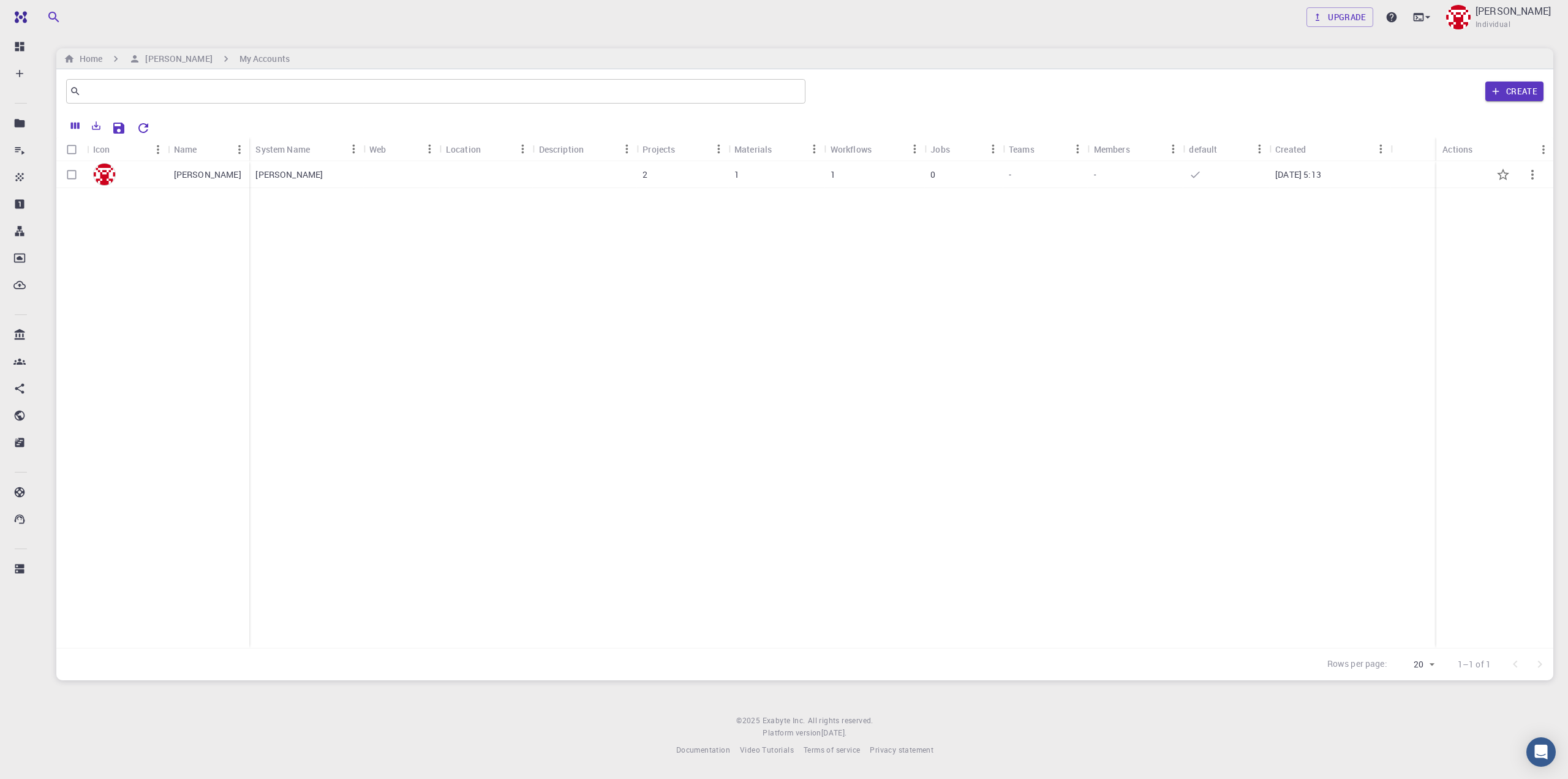
click at [291, 168] on div "[PERSON_NAME]" at bounding box center [306, 175] width 114 height 27
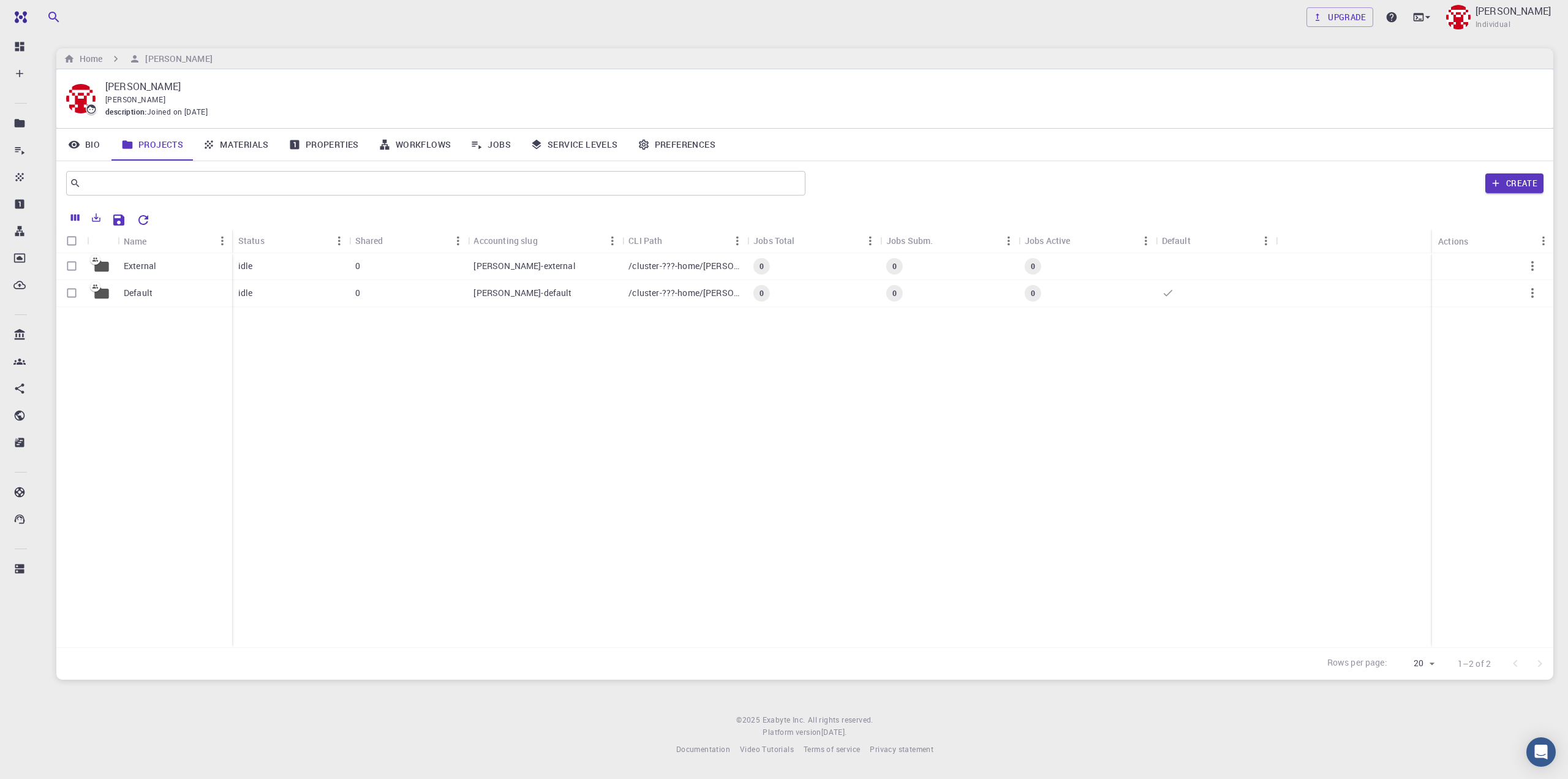
drag, startPoint x: 302, startPoint y: 171, endPoint x: 187, endPoint y: 438, distance: 290.7
click at [187, 438] on div "External Default" at bounding box center [144, 449] width 175 height 394
click at [96, 142] on link "Bio" at bounding box center [83, 144] width 55 height 32
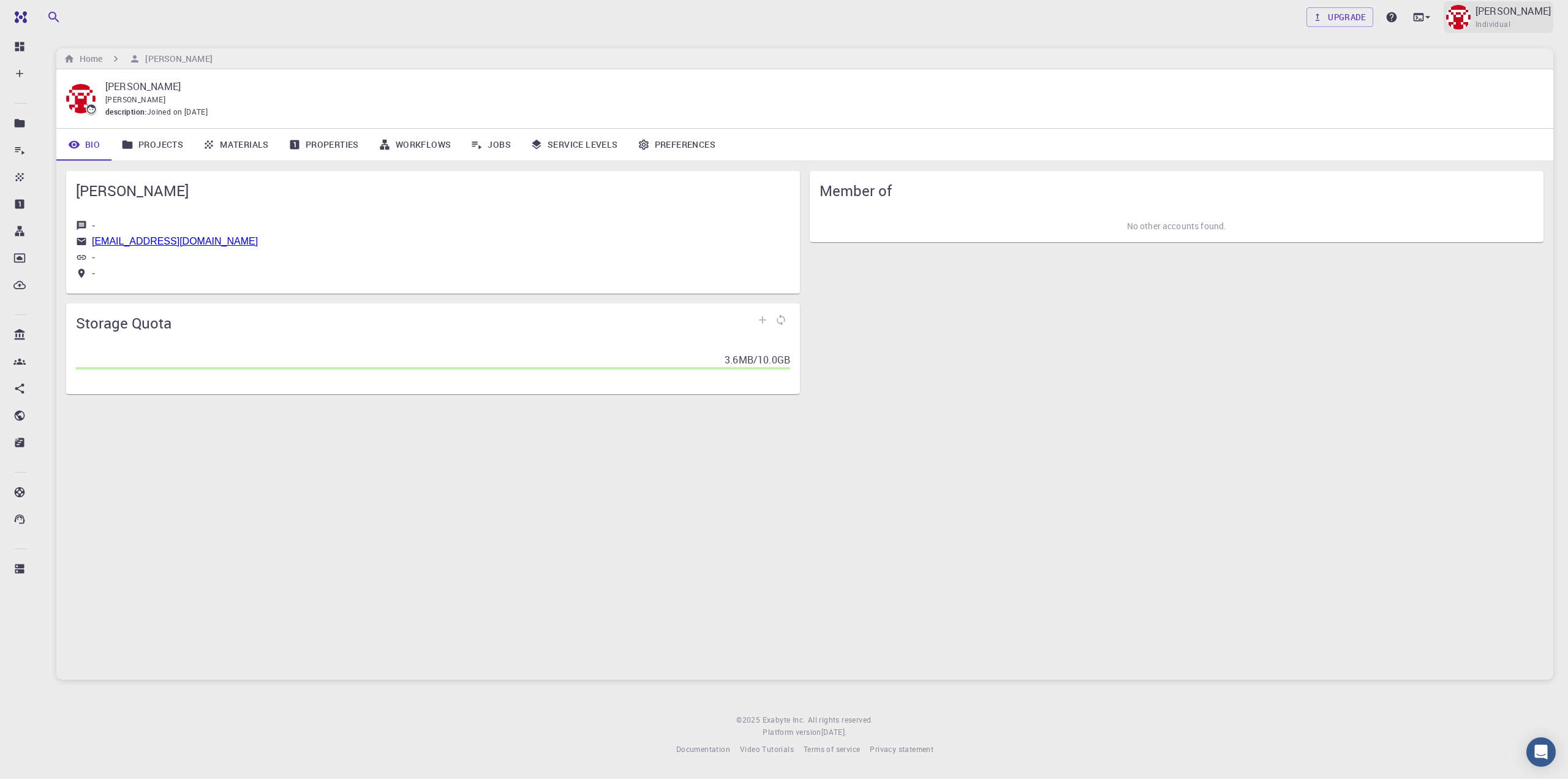
click at [1510, 18] on span "Individual" at bounding box center [1493, 24] width 35 height 13
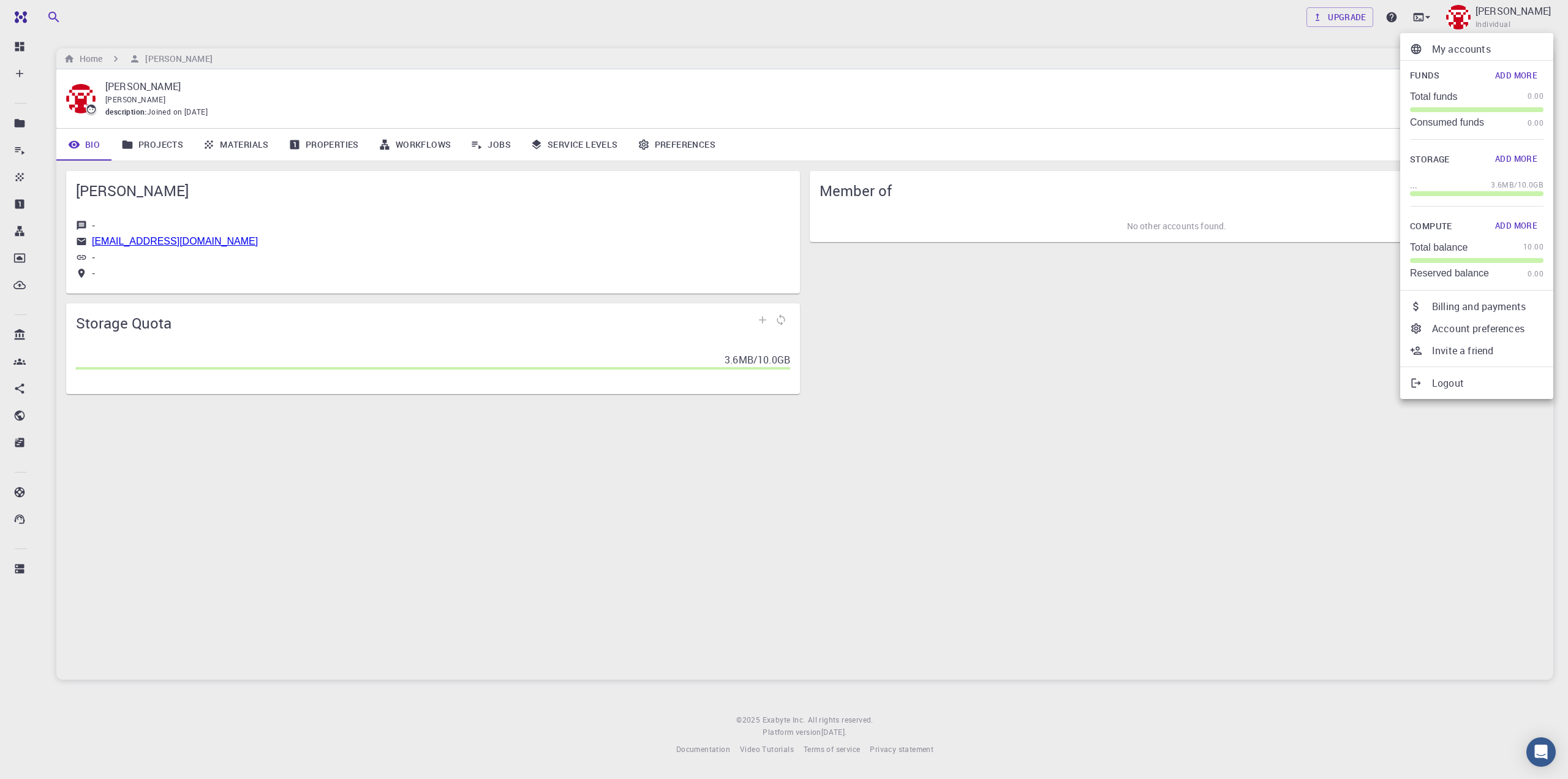
click at [1461, 329] on p "Account preferences" at bounding box center [1487, 328] width 112 height 14
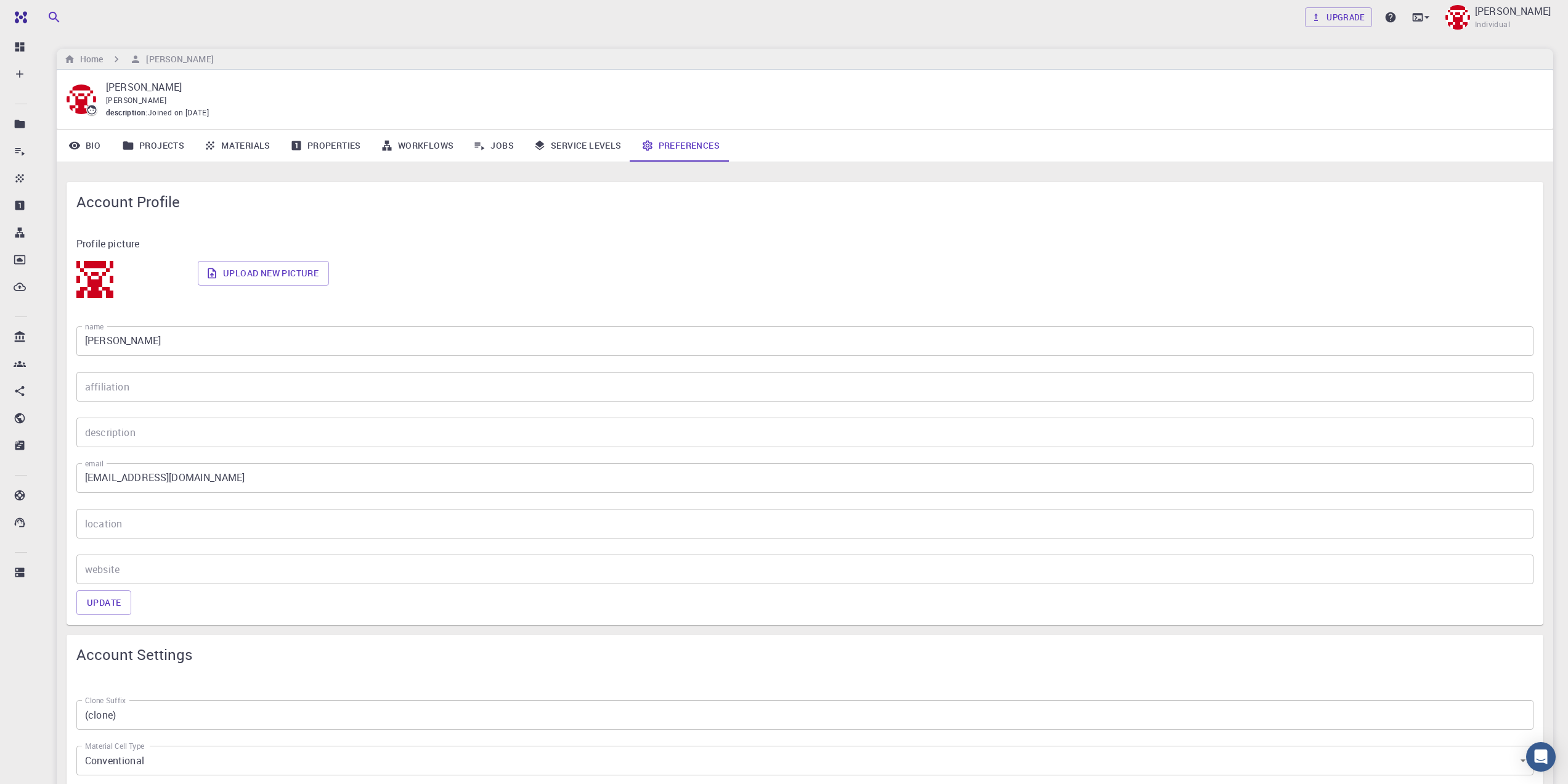
click at [585, 163] on div "Account Profile Profile picture Upload new picture name timek name affiliation …" at bounding box center [804, 783] width 1496 height 1243
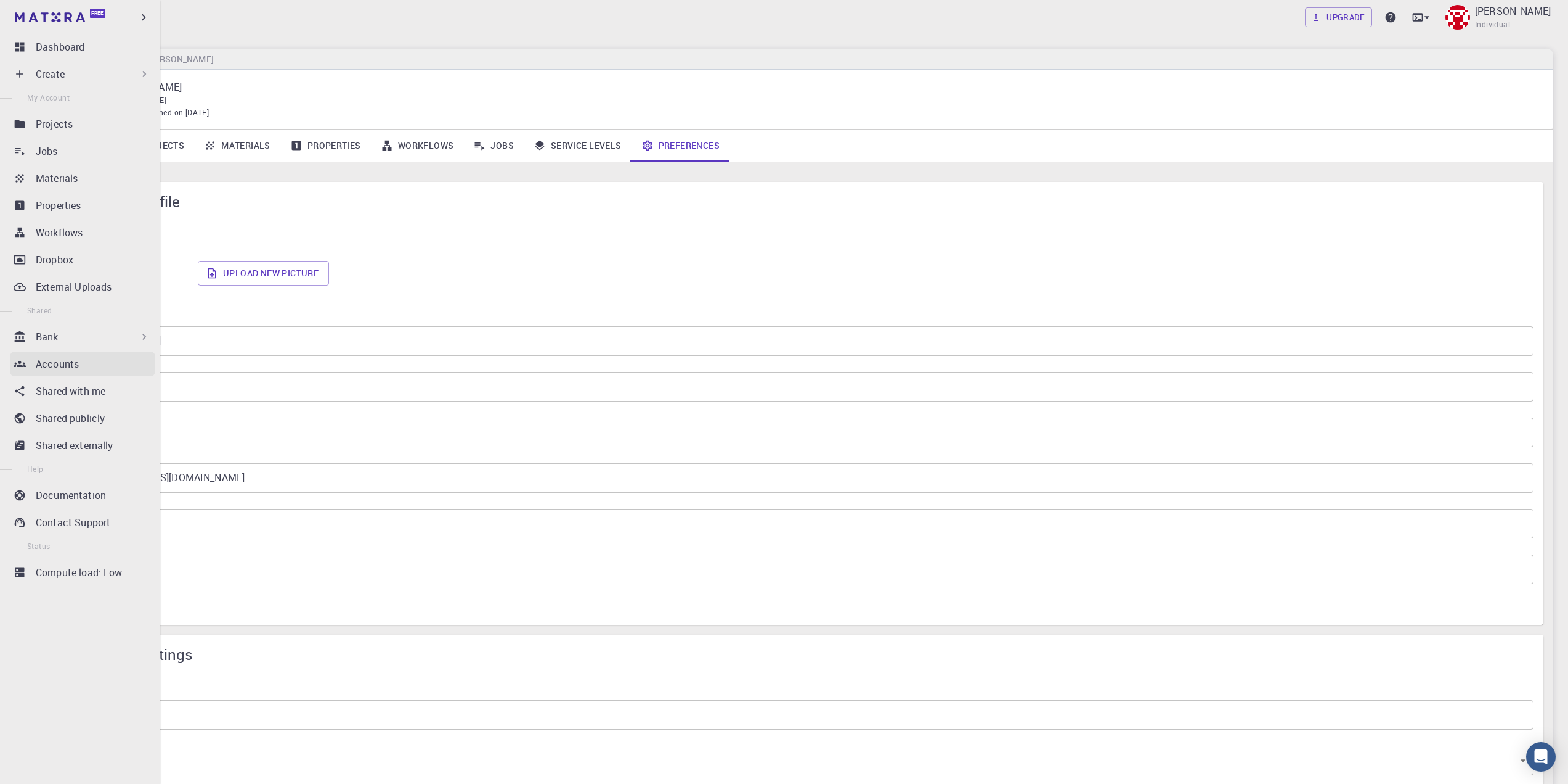
click at [50, 365] on p "Accounts" at bounding box center [57, 363] width 43 height 15
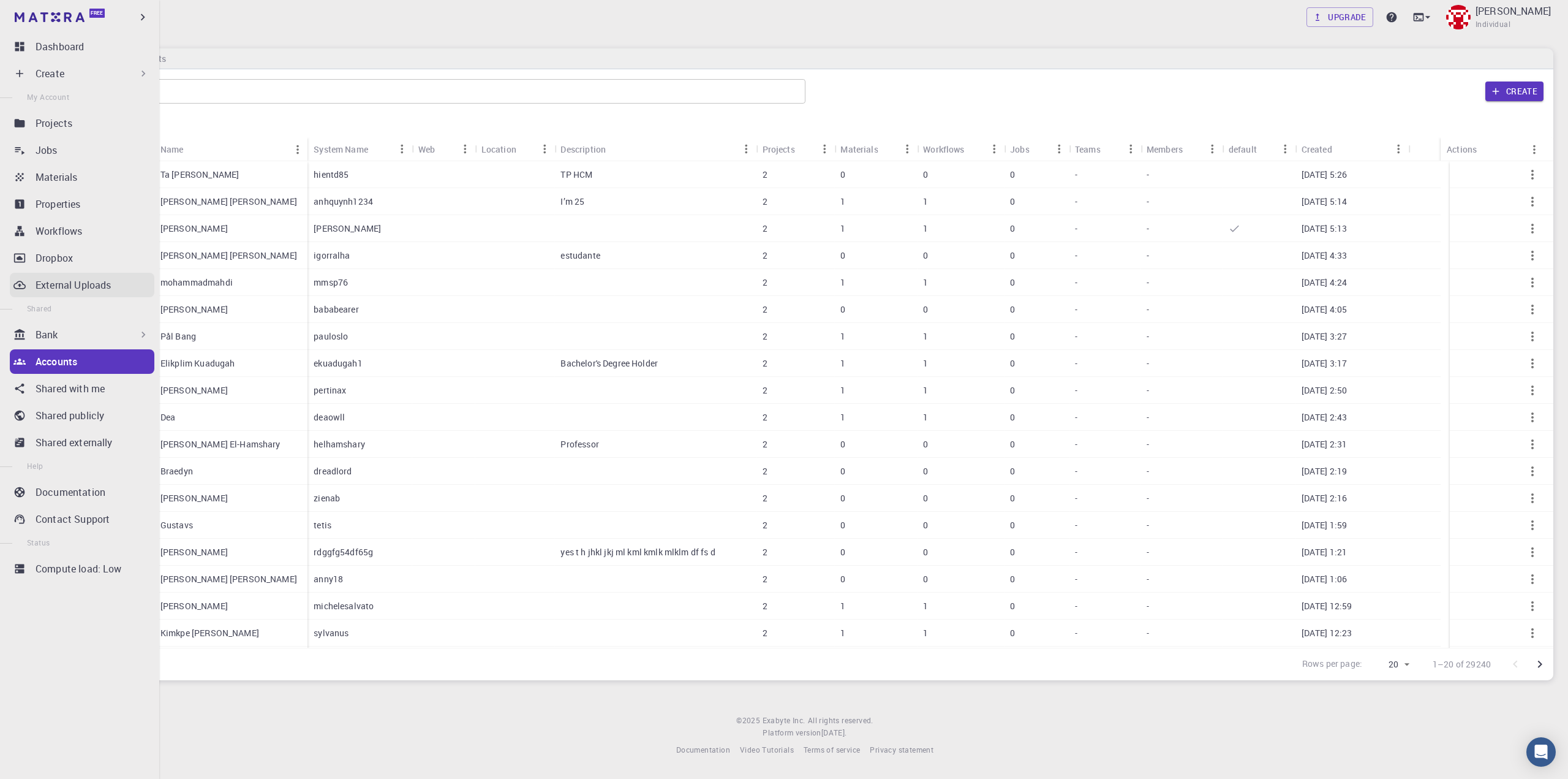
click at [48, 293] on link "External Uploads" at bounding box center [82, 284] width 145 height 24
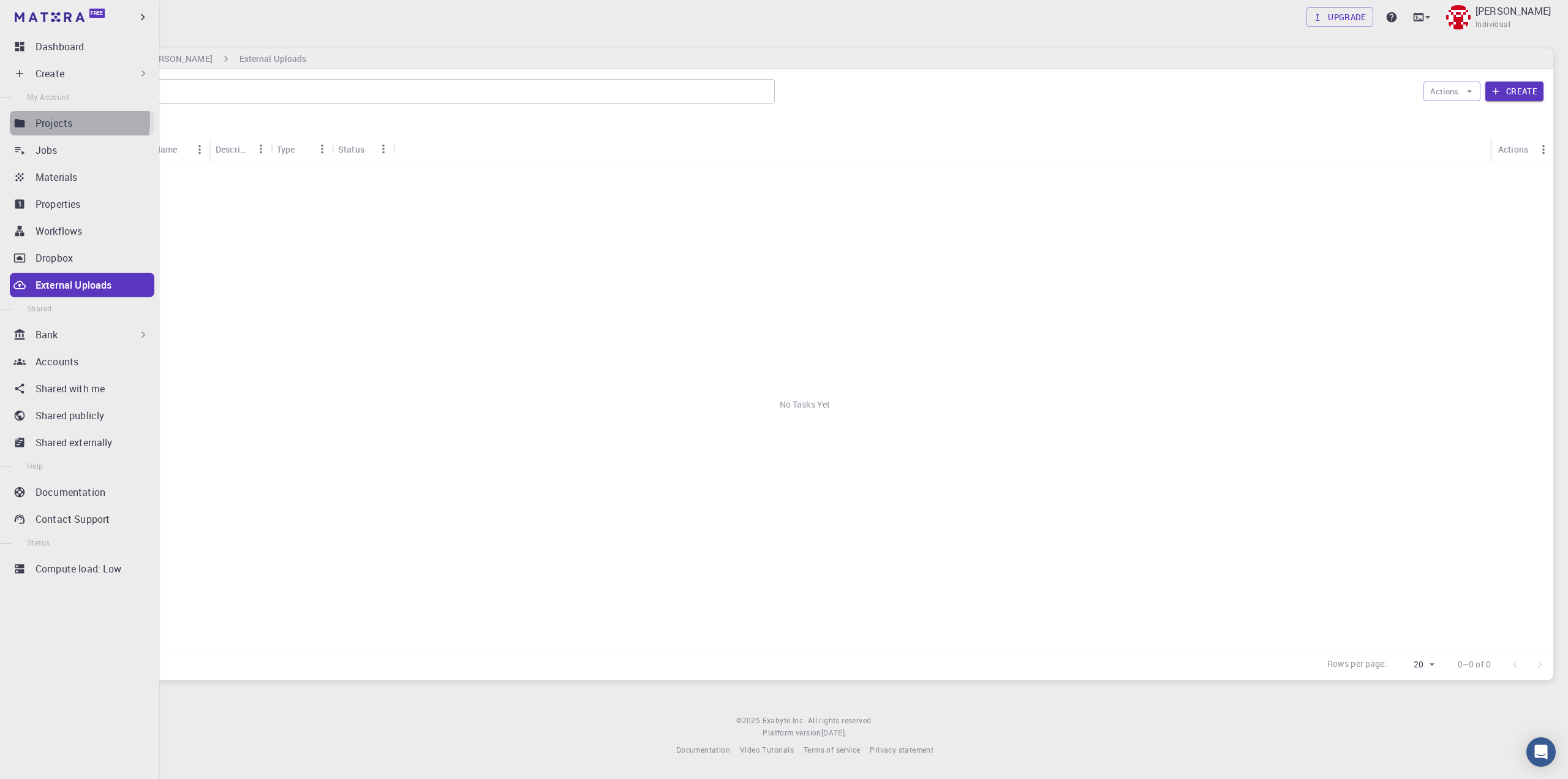
click at [52, 121] on p "Projects" at bounding box center [54, 122] width 37 height 14
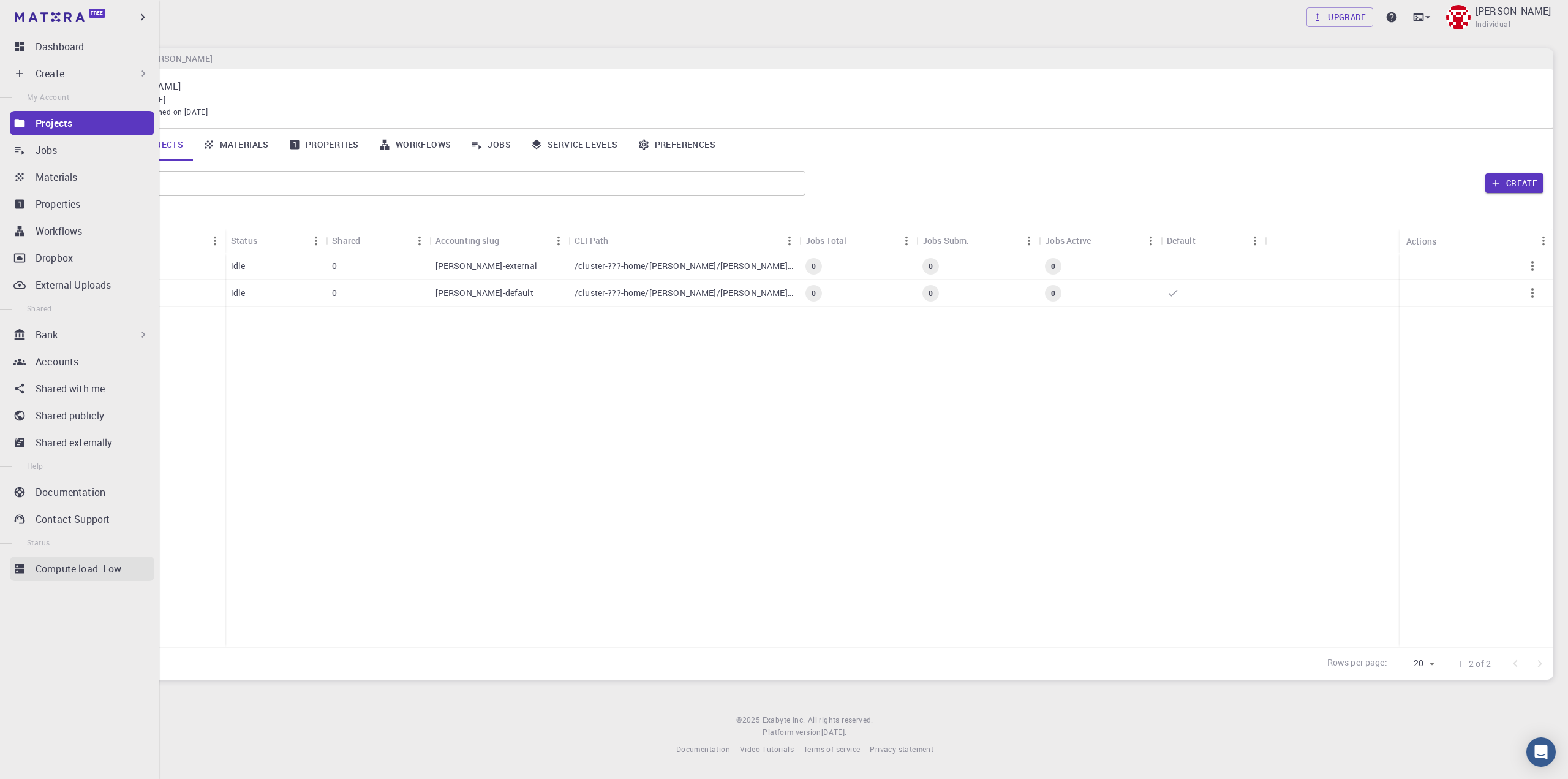
click at [41, 567] on p "Compute load: Low" at bounding box center [79, 568] width 87 height 14
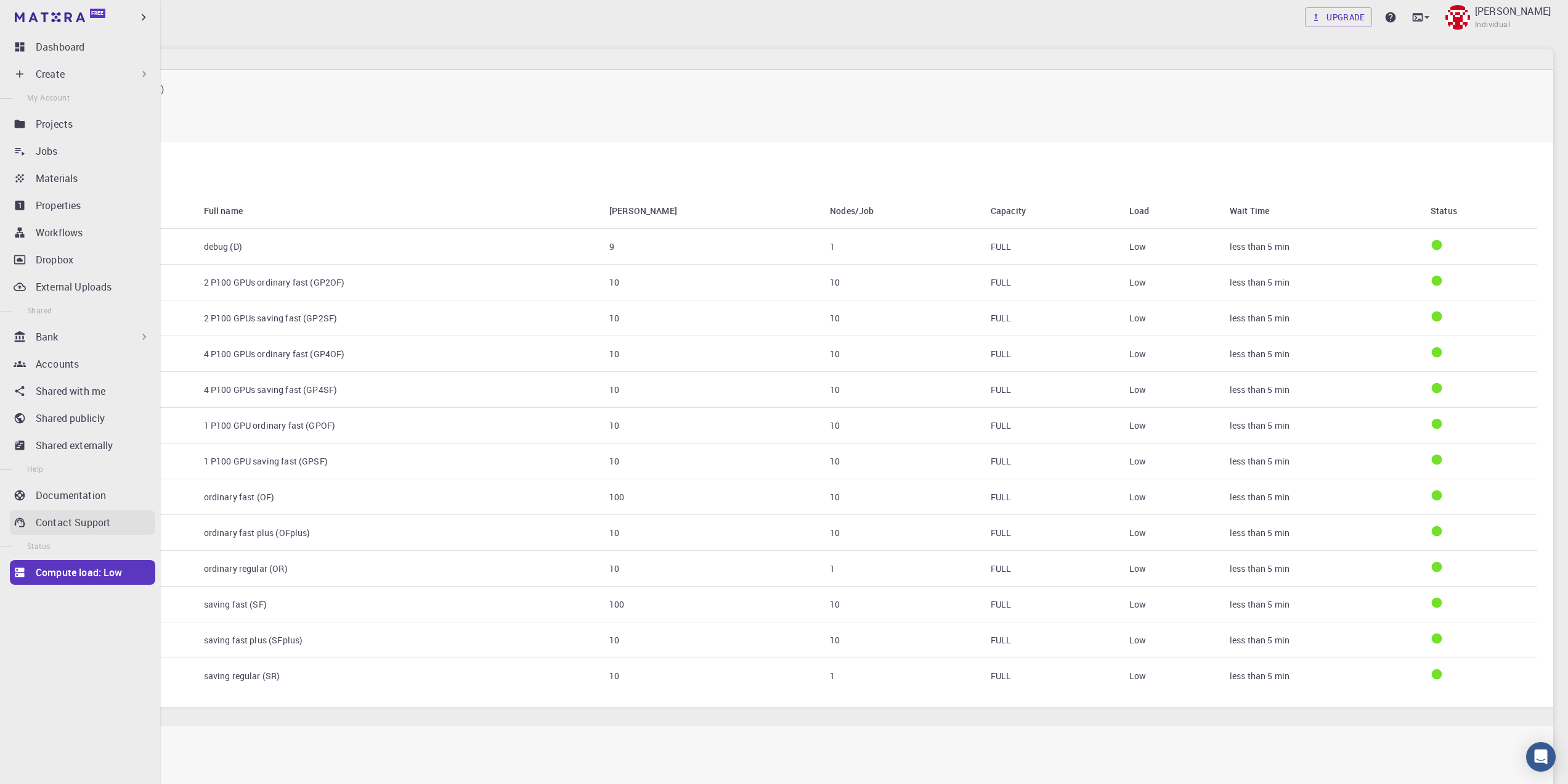
click at [70, 517] on p "Contact Support" at bounding box center [73, 522] width 75 height 15
click at [20, 527] on icon at bounding box center [19, 522] width 13 height 13
click at [84, 506] on link "Documentation" at bounding box center [82, 494] width 145 height 24
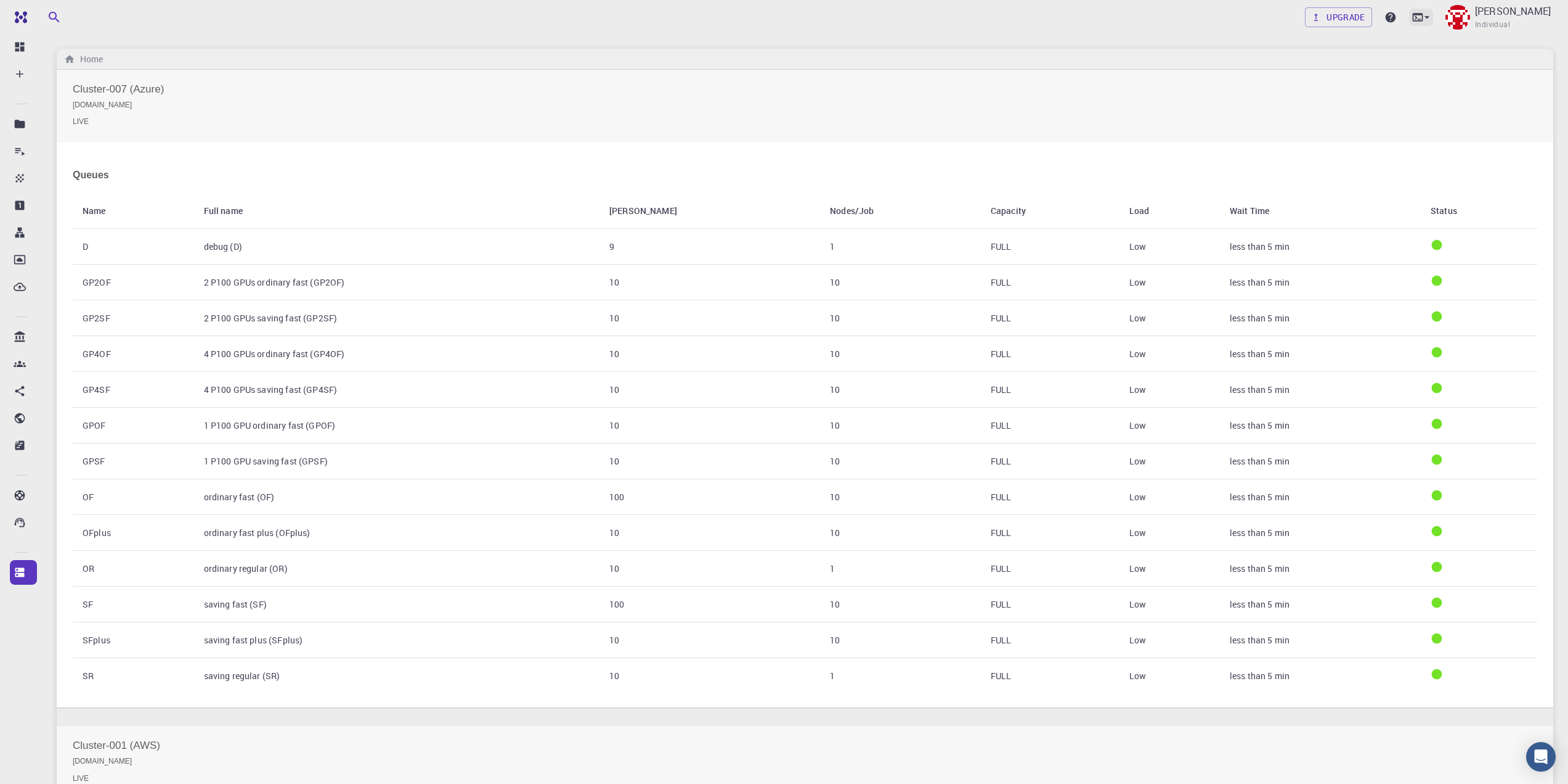
click at [1433, 19] on icon at bounding box center [1426, 16] width 13 height 13
click at [1426, 67] on li "Remote Desktop" at bounding box center [1393, 74] width 160 height 22
click at [1512, 9] on div "timek Individual" at bounding box center [1498, 16] width 111 height 32
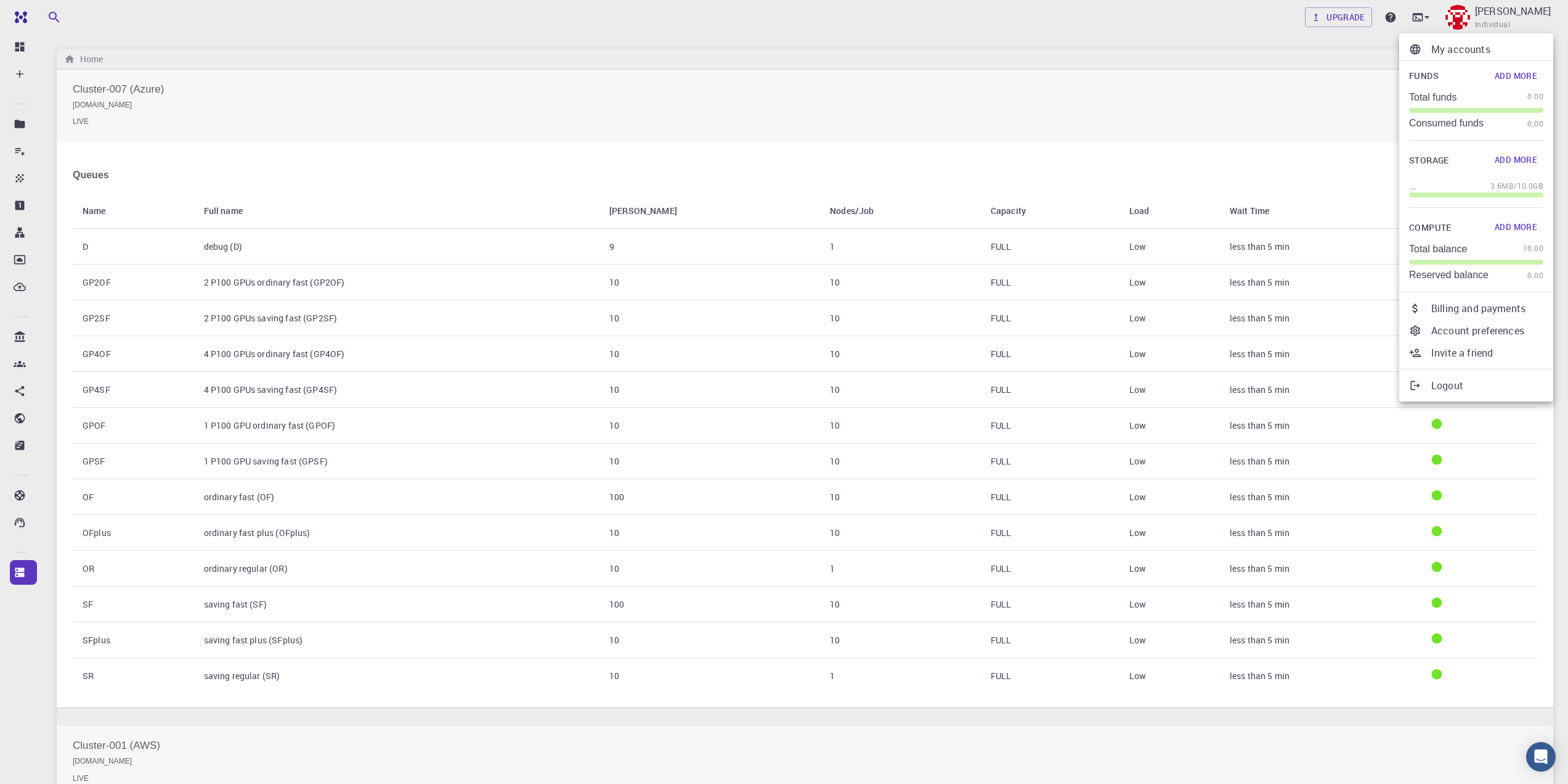
drag, startPoint x: 1450, startPoint y: 53, endPoint x: 1437, endPoint y: 103, distance: 51.7
click at [1450, 53] on p "My accounts" at bounding box center [1488, 49] width 112 height 15
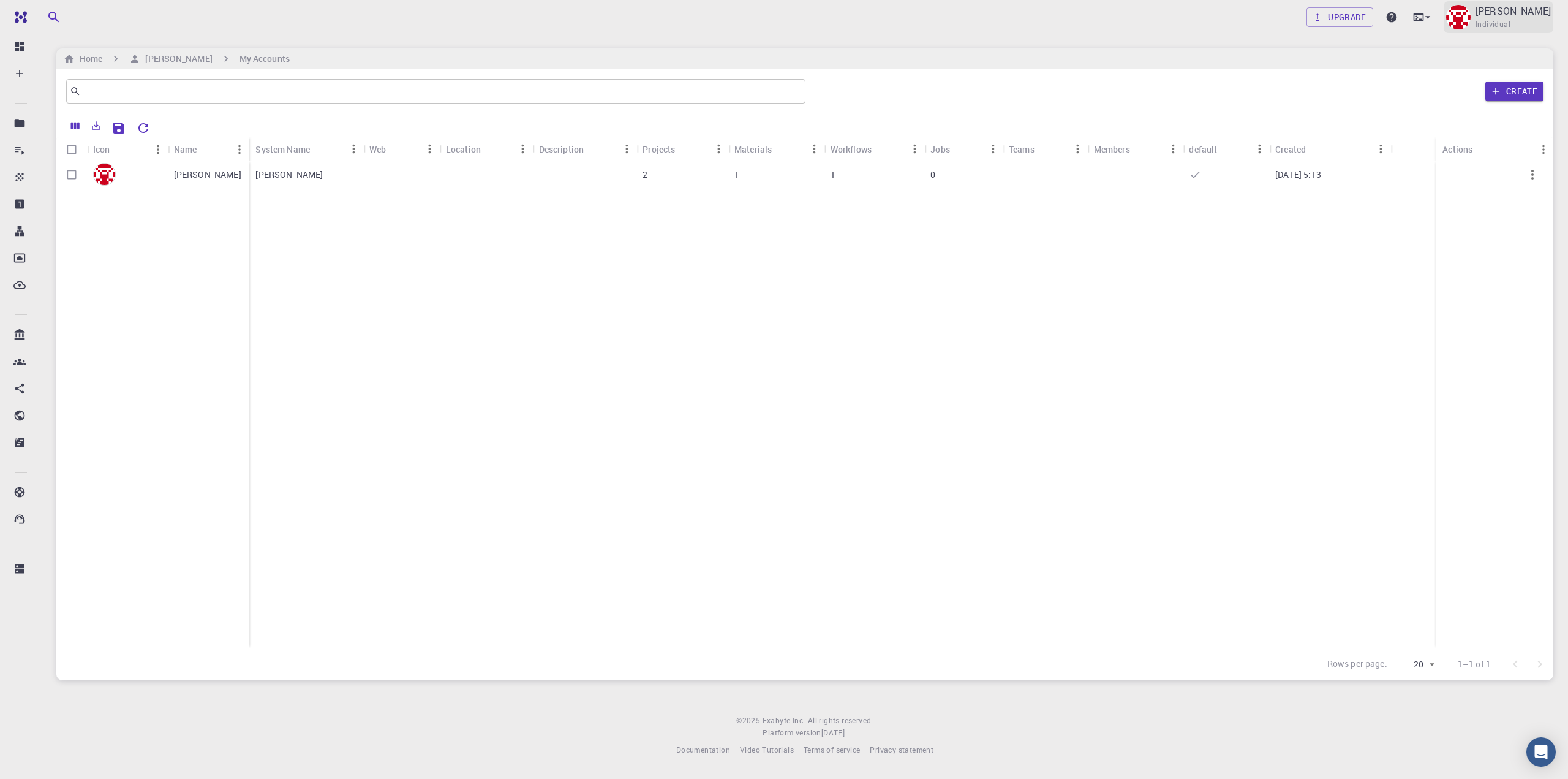
click at [1541, 16] on p "[PERSON_NAME]" at bounding box center [1513, 11] width 75 height 14
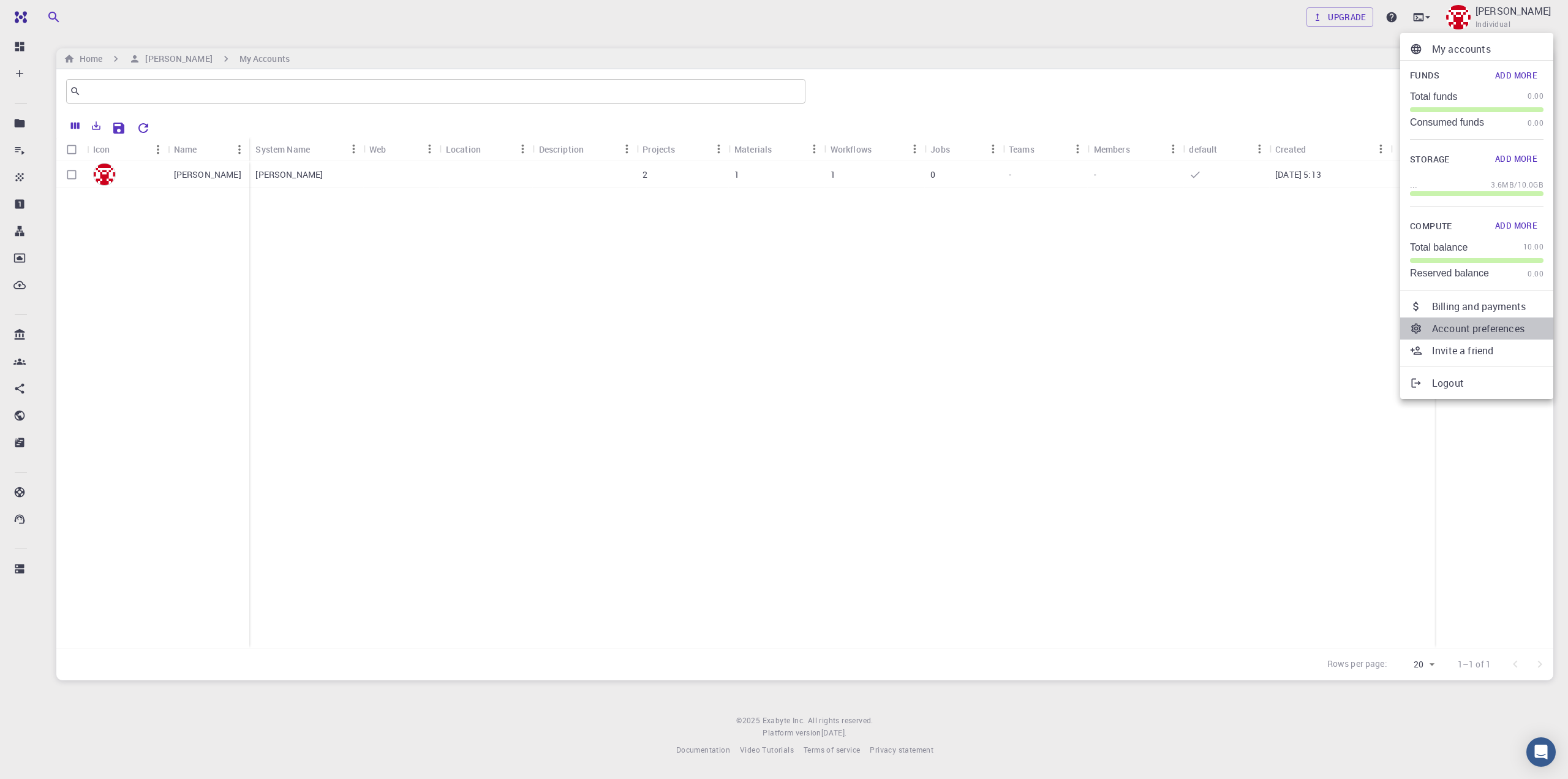
click at [1455, 330] on p "Account preferences" at bounding box center [1487, 328] width 112 height 14
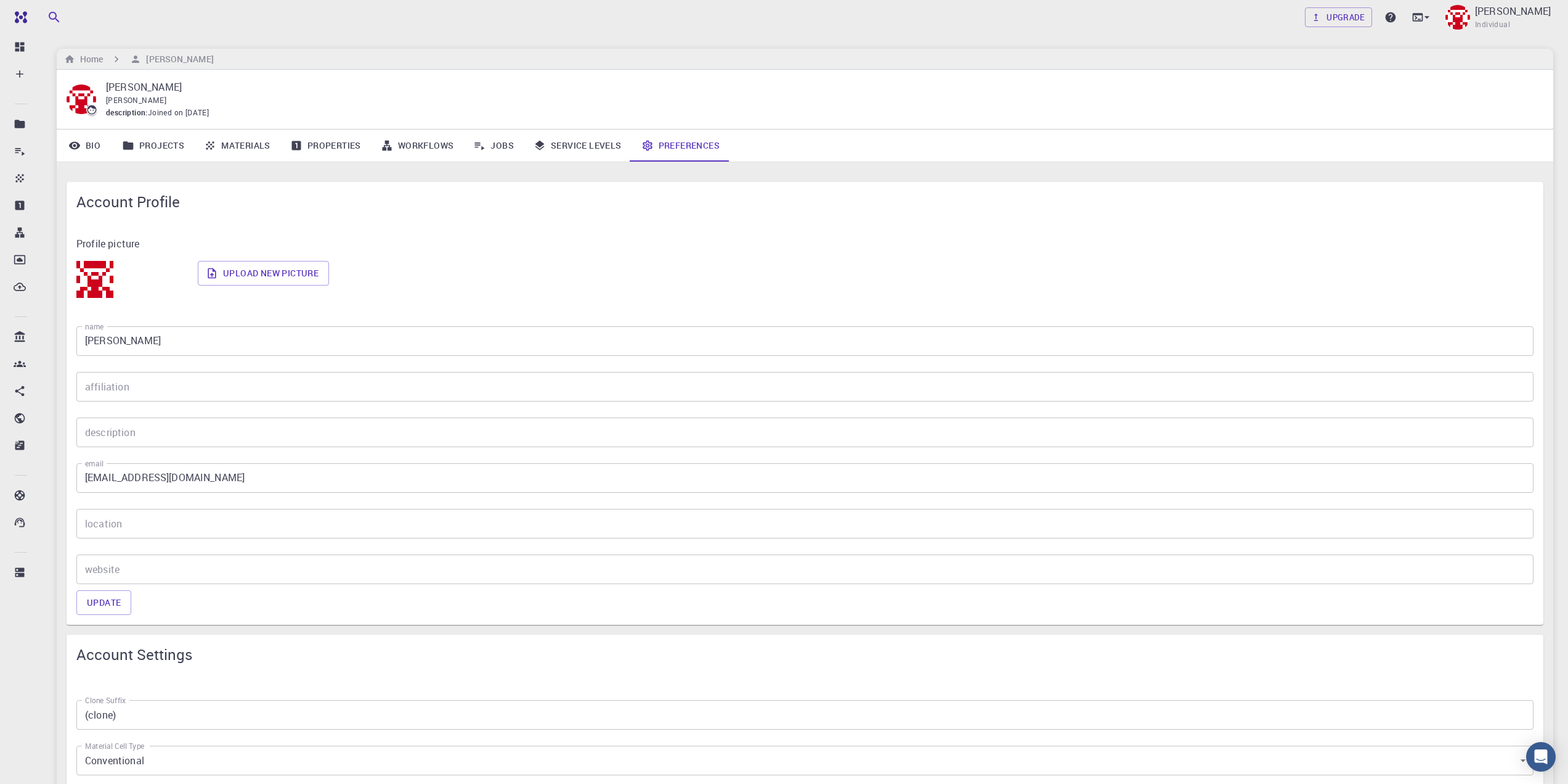
click at [137, 92] on p "[PERSON_NAME]" at bounding box center [819, 86] width 1427 height 15
click at [157, 58] on h6 "[PERSON_NAME]" at bounding box center [176, 59] width 72 height 14
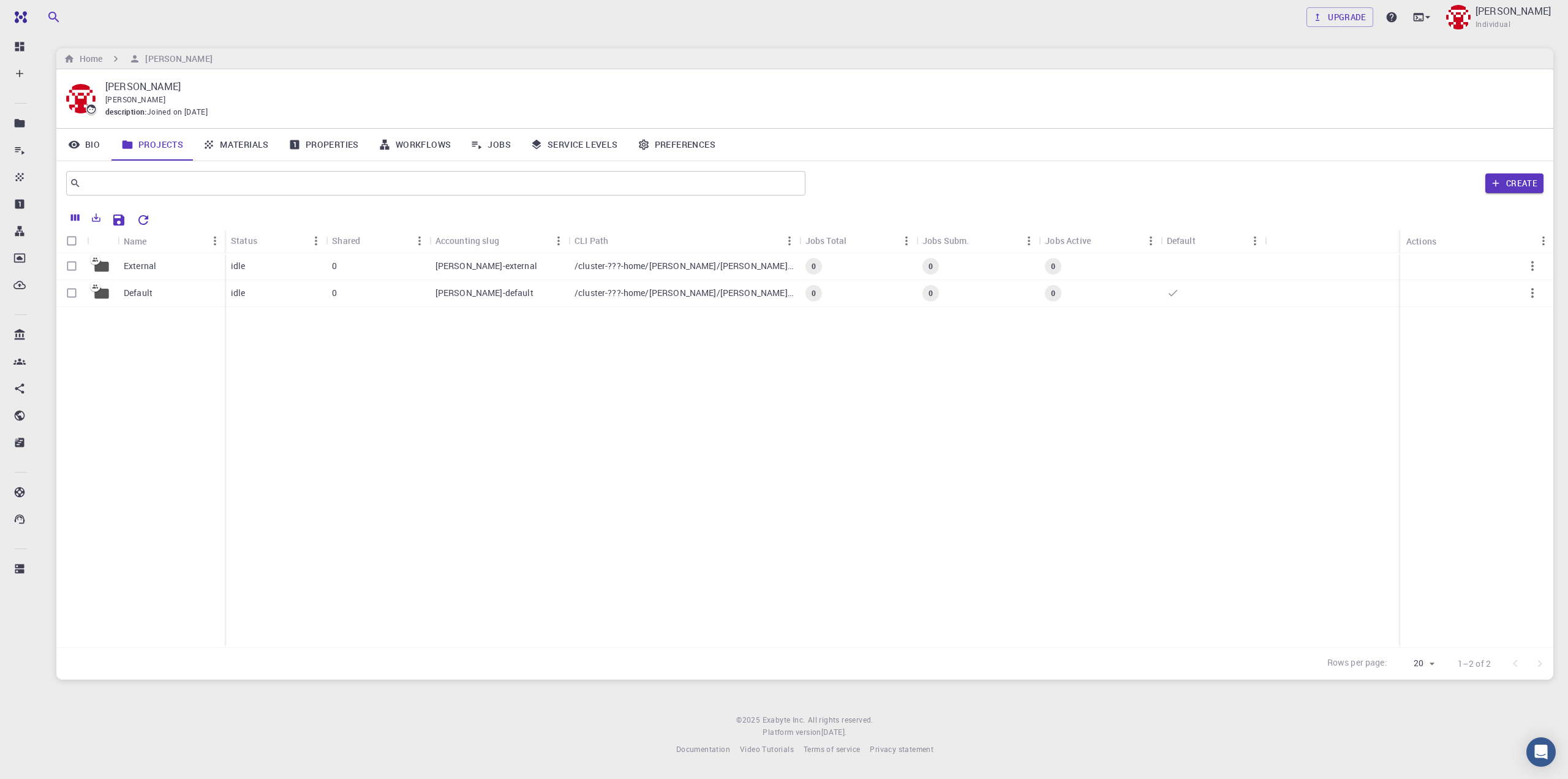
click at [105, 55] on ol "Home timek" at bounding box center [138, 59] width 153 height 13
click at [93, 60] on h6 "Home" at bounding box center [89, 59] width 28 height 13
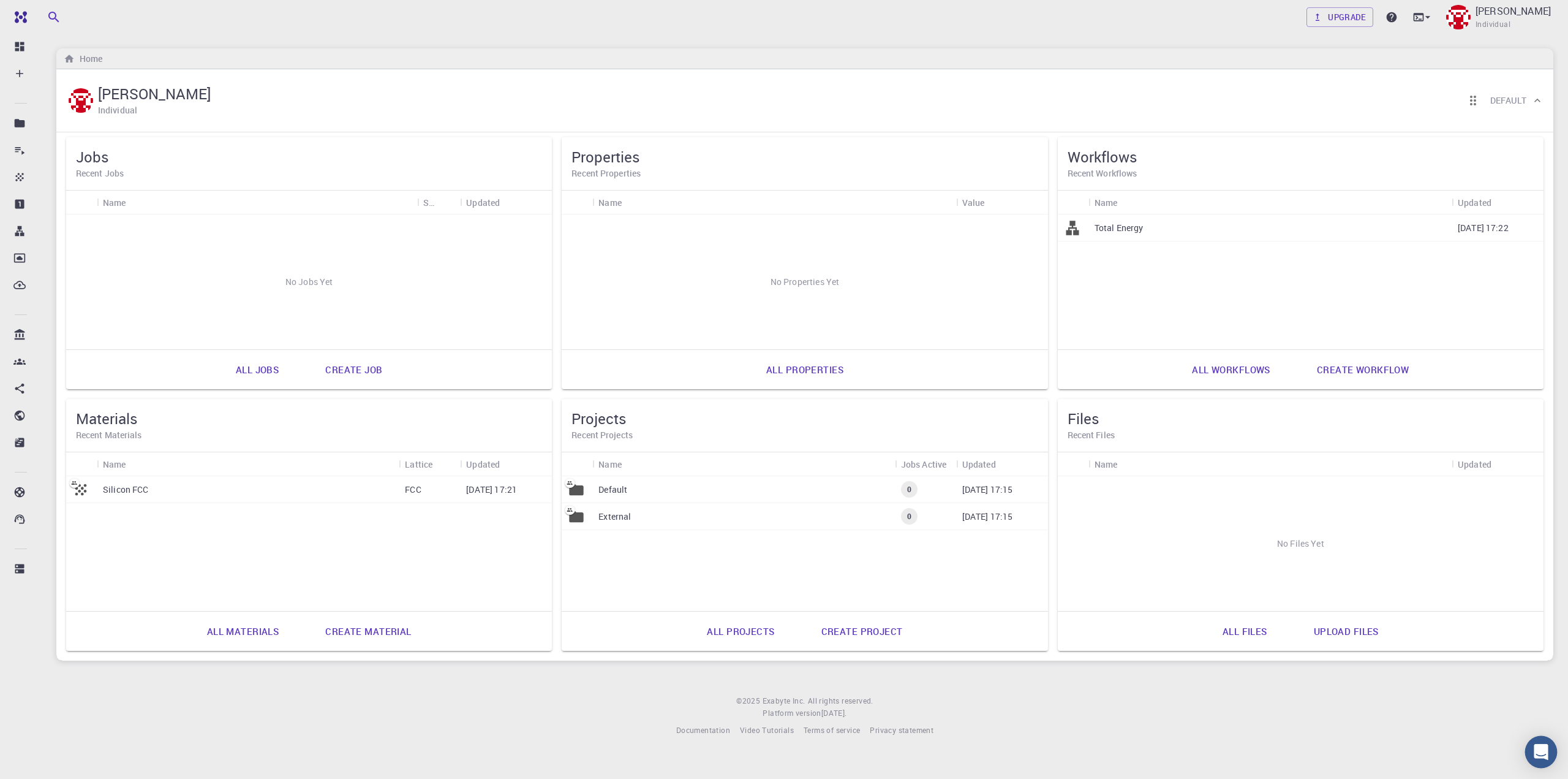
click at [1534, 762] on div "Open Intercom Messenger" at bounding box center [1541, 752] width 33 height 33
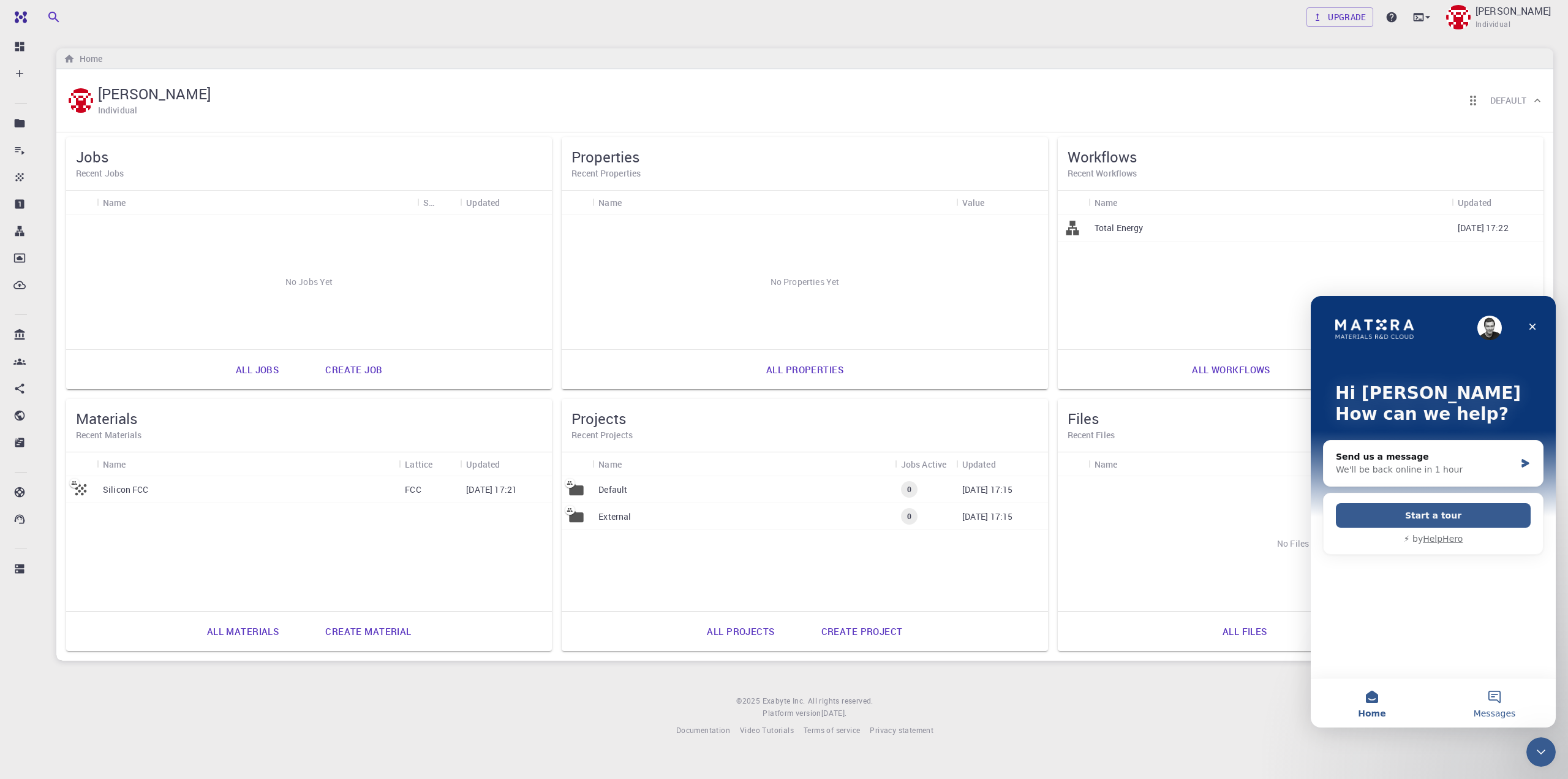
click at [1487, 696] on button "Messages" at bounding box center [1494, 702] width 122 height 49
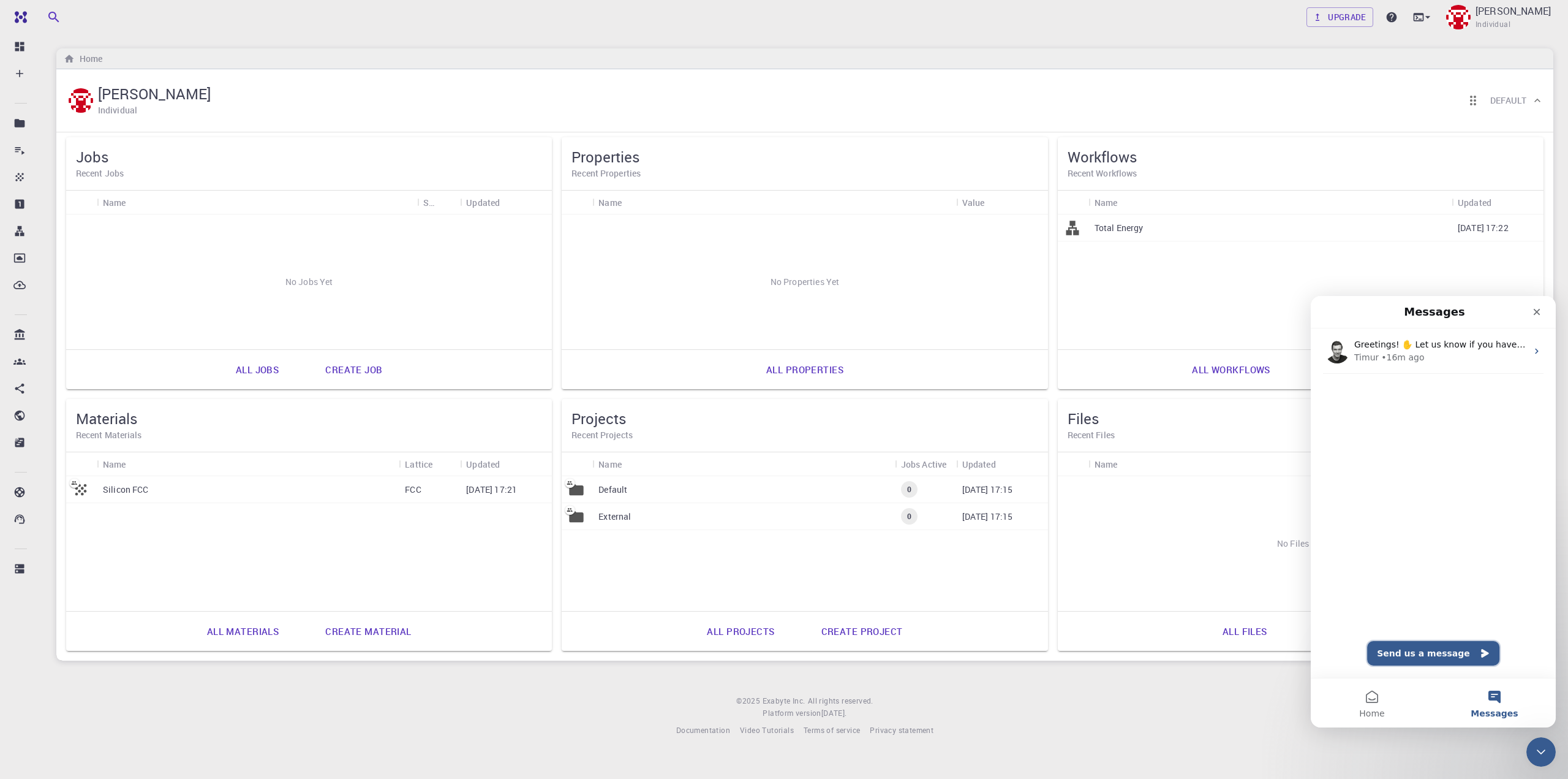
click at [1401, 654] on button "Send us a message" at bounding box center [1432, 653] width 132 height 24
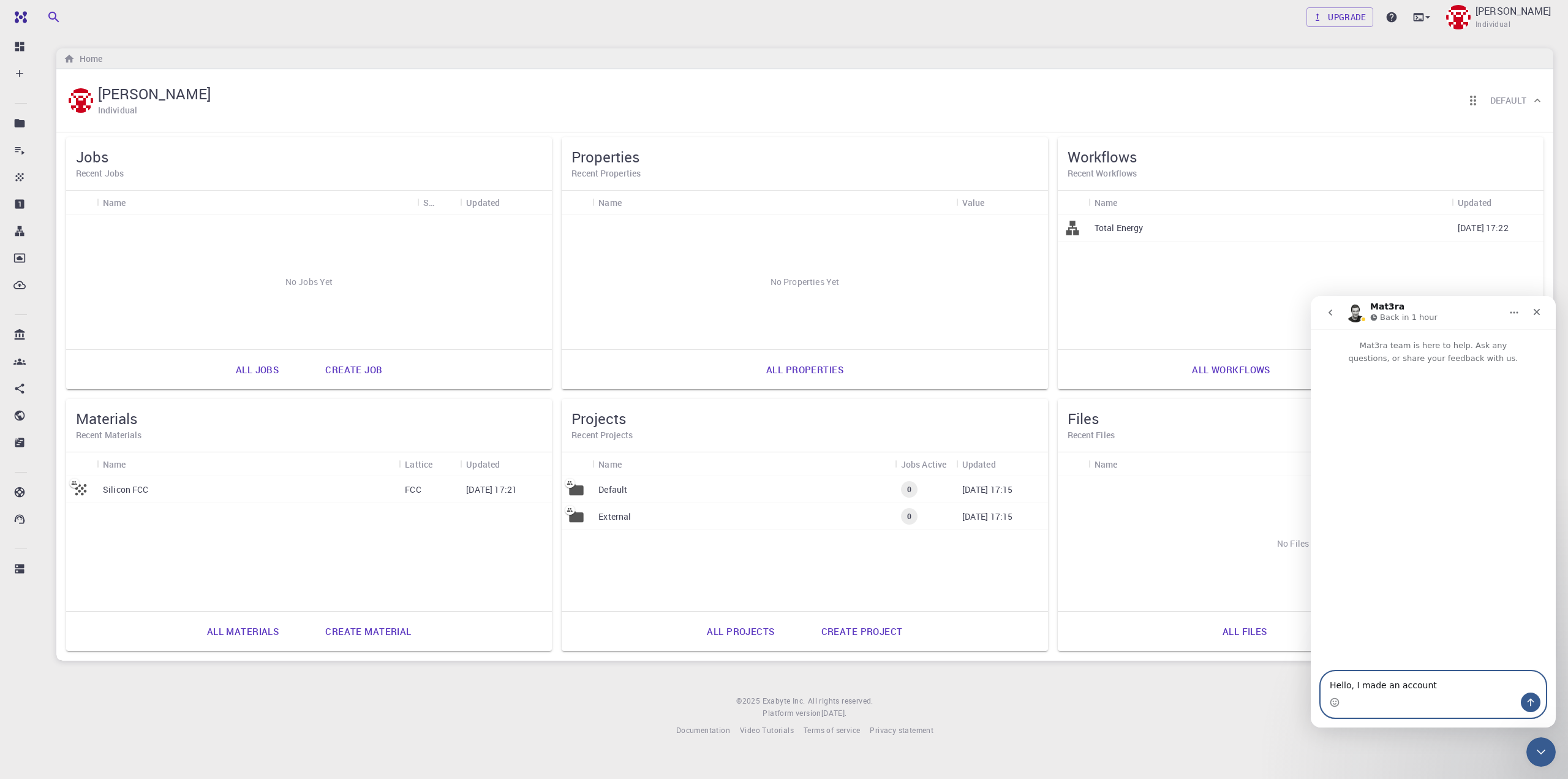
click at [1393, 685] on textarea "Hello, I made an account" at bounding box center [1432, 682] width 225 height 21
click at [1380, 685] on textarea "Hello, I made an account" at bounding box center [1432, 682] width 225 height 21
click at [1356, 685] on textarea "Hello, I made an account" at bounding box center [1432, 682] width 225 height 21
paste textarea "mistakenly"
click at [1475, 684] on textarea "Hello, I mistakenly made an account" at bounding box center [1432, 682] width 225 height 21
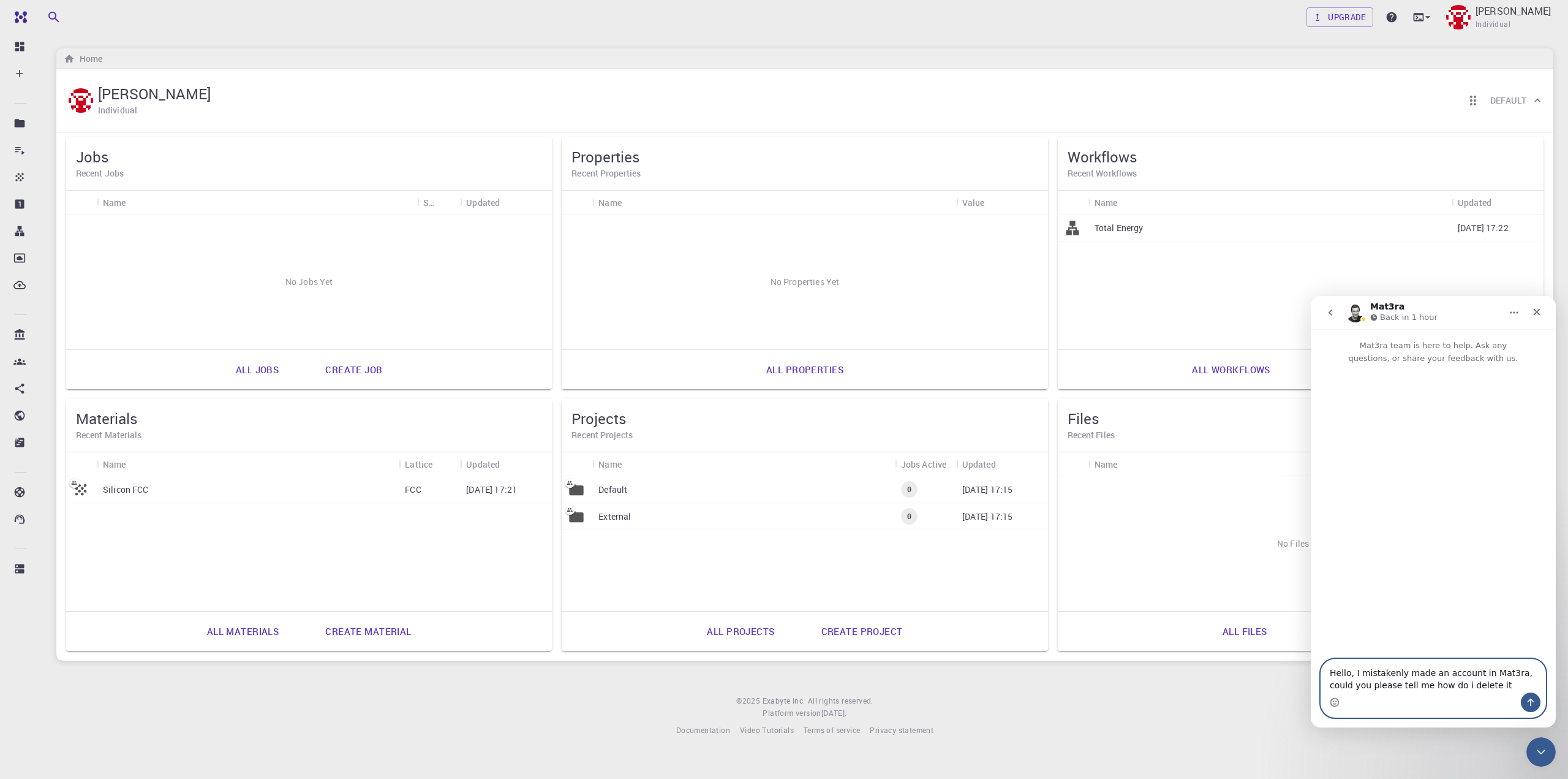
type textarea "Hello, I mistakenly made an account in Mat3ra, could you please tell me how do …"
